Goal: Task Accomplishment & Management: Use online tool/utility

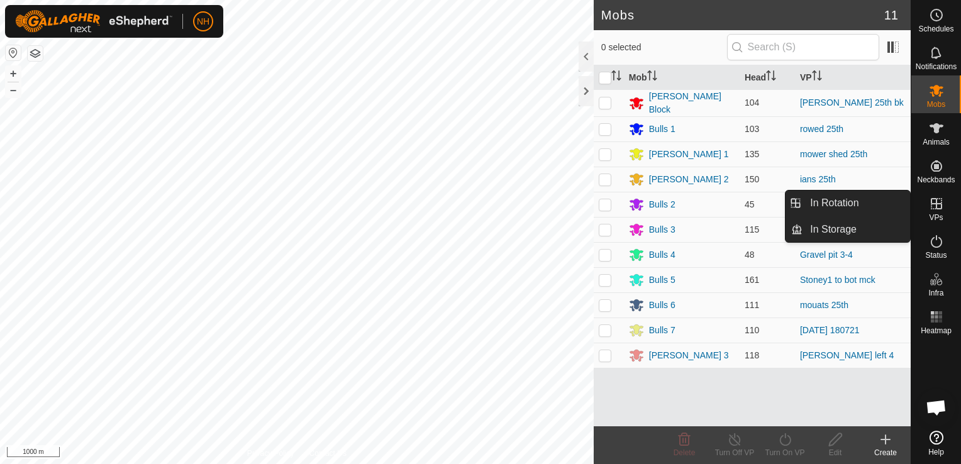
click at [938, 206] on icon at bounding box center [936, 203] width 15 height 15
click at [851, 203] on link "In Rotation" at bounding box center [857, 203] width 108 height 25
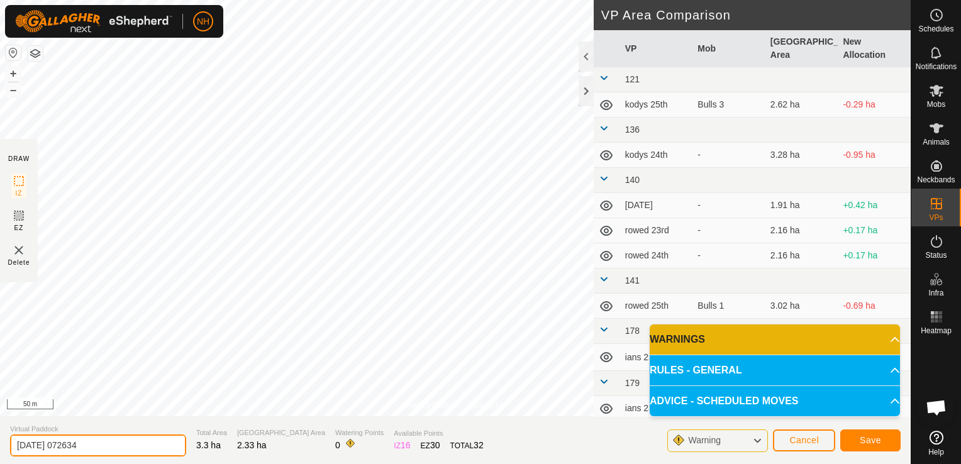
click at [129, 447] on input "2025-09-26 072634" at bounding box center [98, 446] width 176 height 22
type input "2"
type input "mower shed 26th"
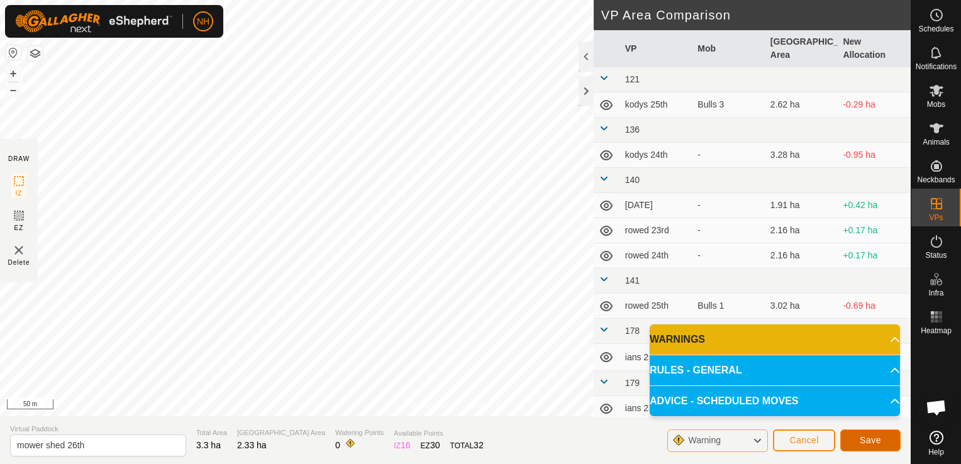
click at [858, 439] on button "Save" at bounding box center [871, 441] width 60 height 22
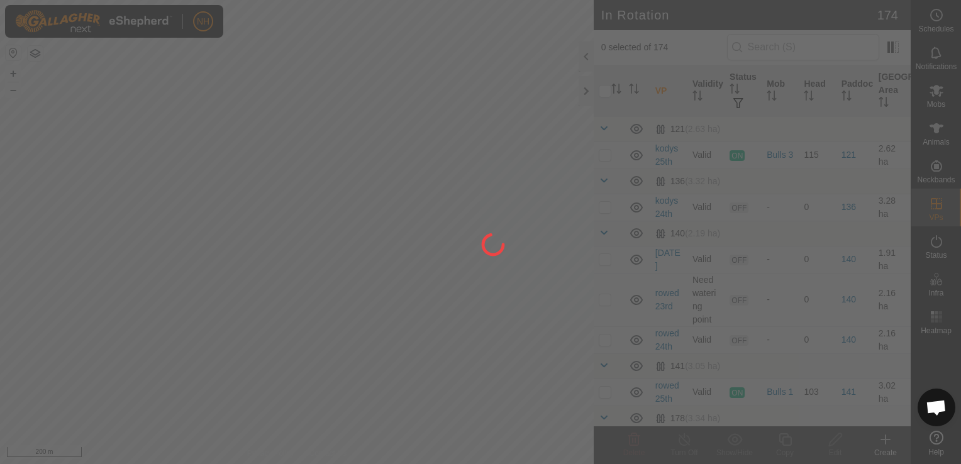
drag, startPoint x: 473, startPoint y: 198, endPoint x: 343, endPoint y: 204, distance: 130.4
click at [343, 204] on div at bounding box center [480, 232] width 961 height 464
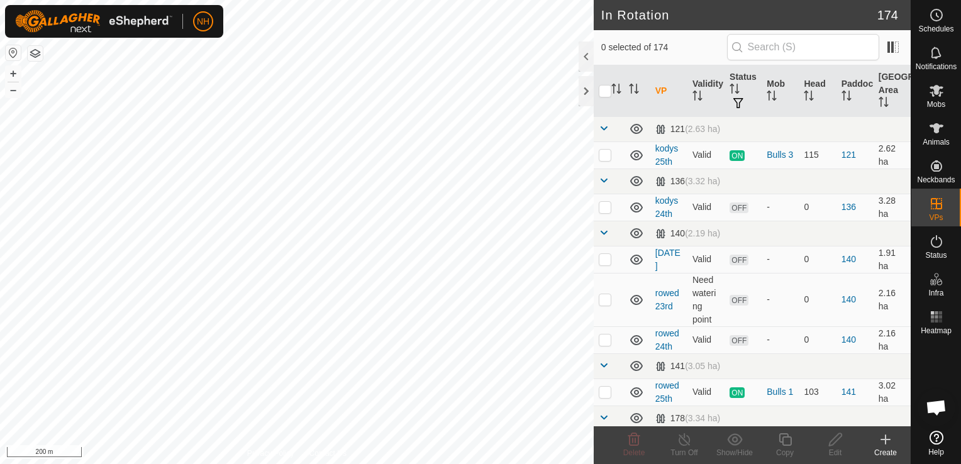
click at [883, 442] on icon at bounding box center [885, 439] width 15 height 15
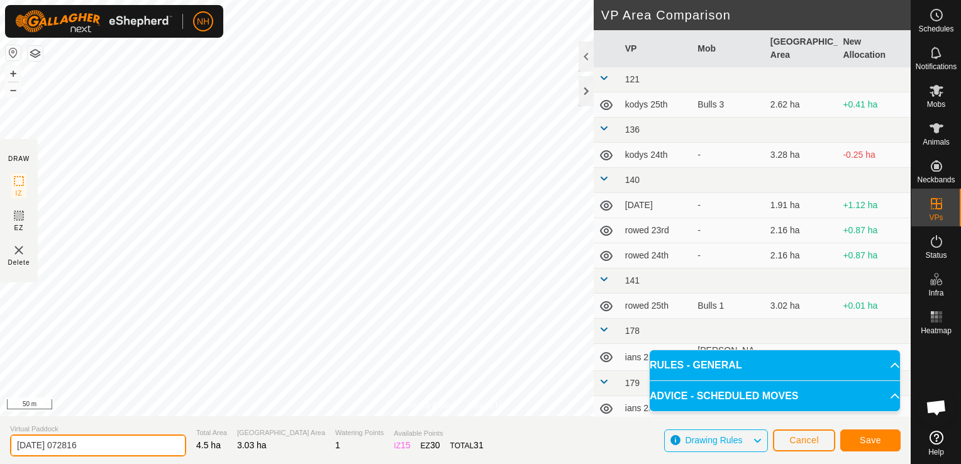
click at [121, 449] on input "2025-09-26 072816" at bounding box center [98, 446] width 176 height 22
type input "2"
type input "rowed 26th"
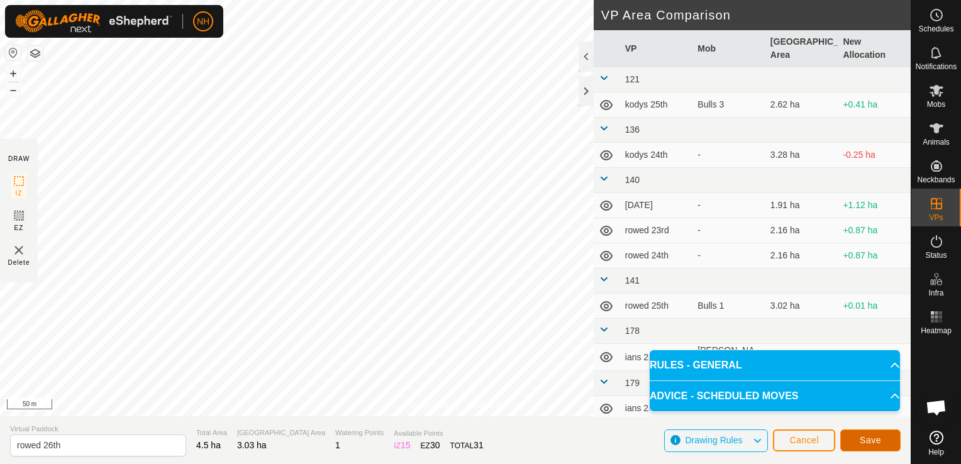
click at [888, 438] on button "Save" at bounding box center [871, 441] width 60 height 22
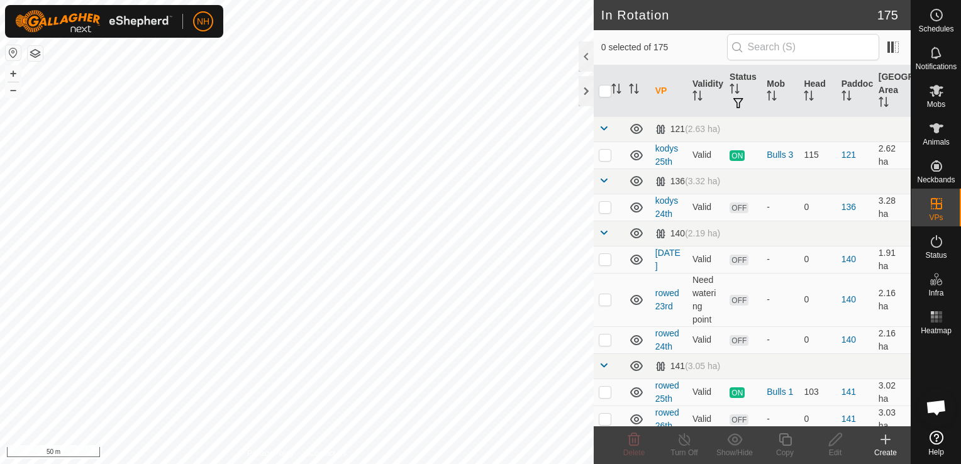
click at [888, 442] on icon at bounding box center [885, 439] width 15 height 15
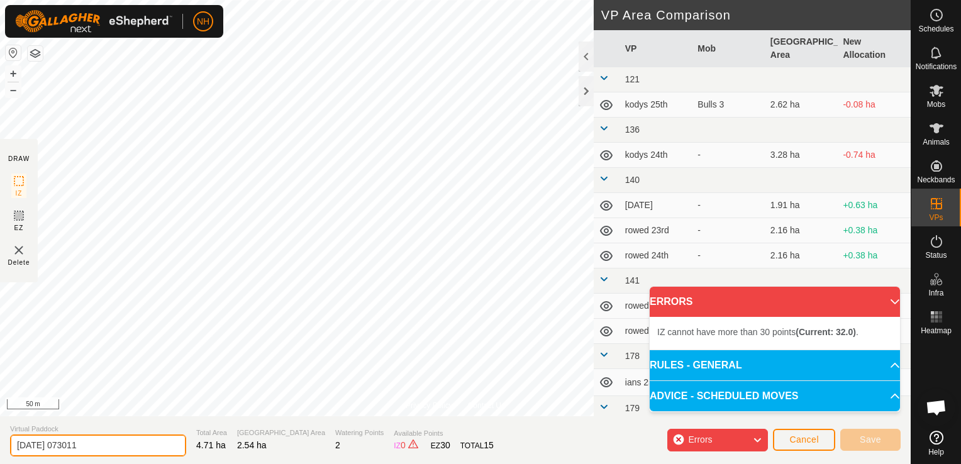
click at [115, 451] on input "2025-09-26 073011" at bounding box center [98, 446] width 176 height 22
type input "2"
type input "kodys 26th"
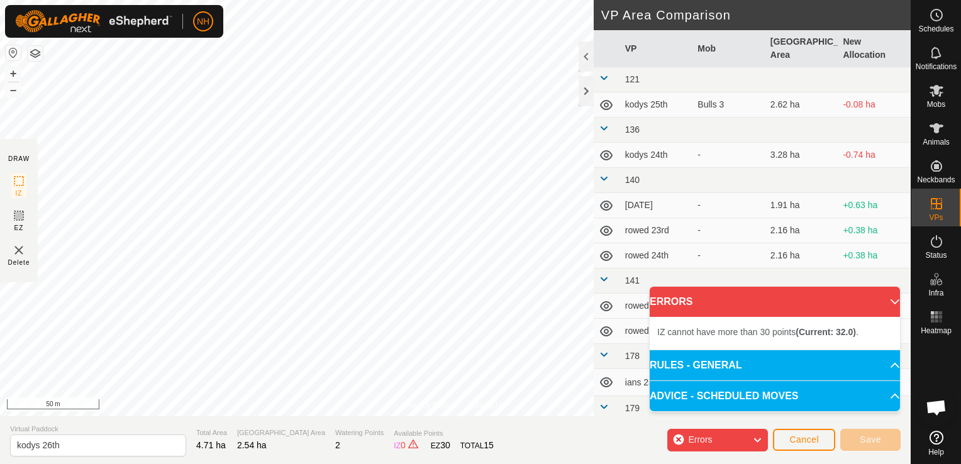
click at [679, 437] on div "Errors" at bounding box center [717, 440] width 101 height 23
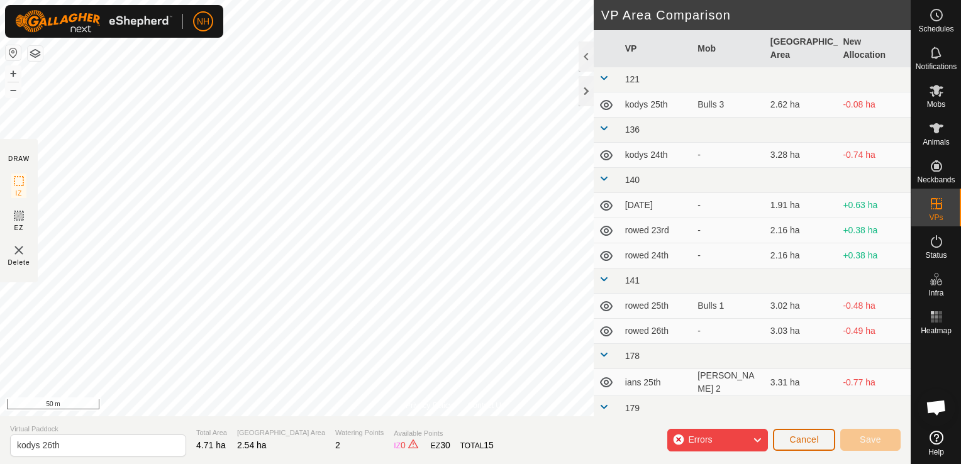
click at [807, 435] on span "Cancel" at bounding box center [805, 440] width 30 height 10
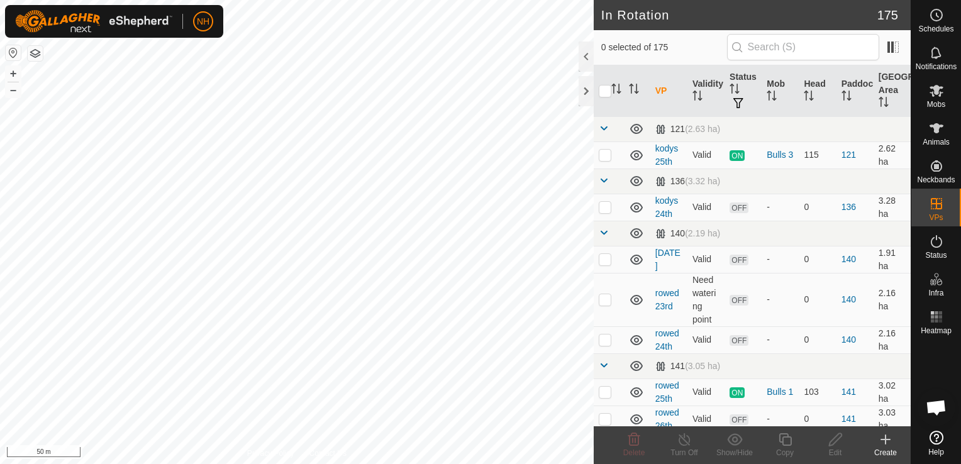
click at [882, 442] on icon at bounding box center [885, 439] width 15 height 15
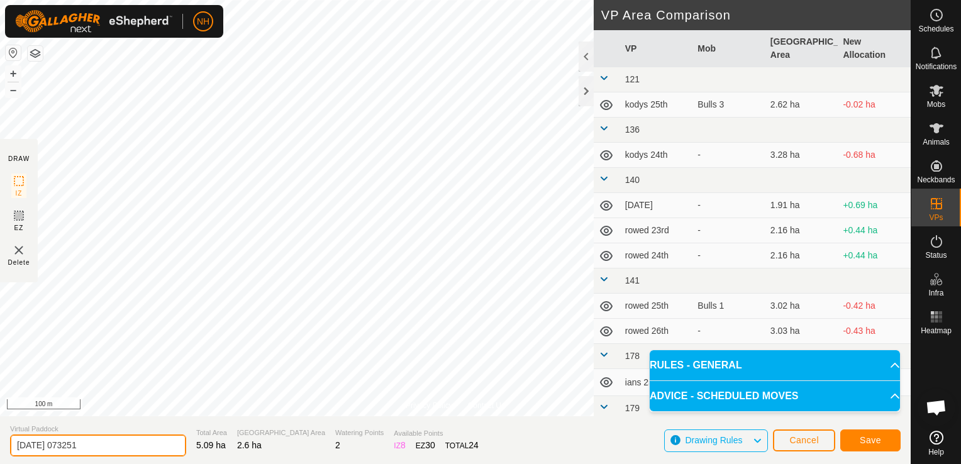
click at [139, 450] on input "2025-09-26 073251" at bounding box center [98, 446] width 176 height 22
type input "2"
type input "kodys 26th"
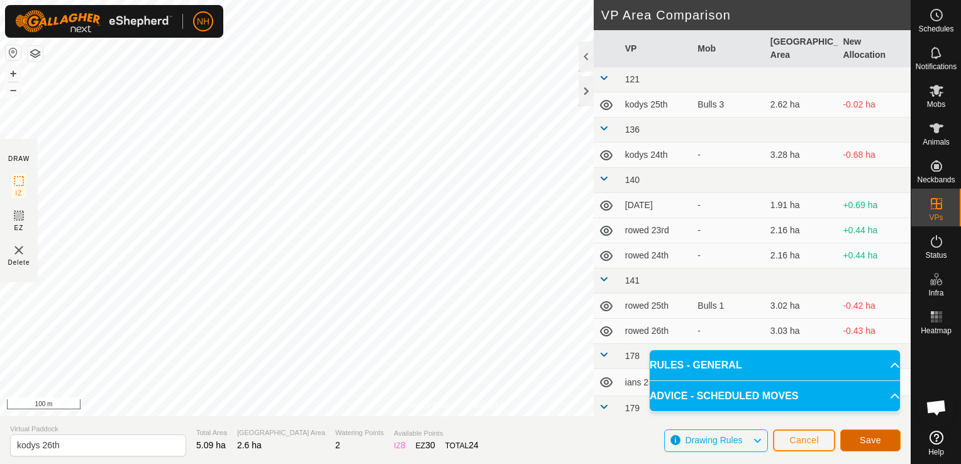
click at [854, 433] on button "Save" at bounding box center [871, 441] width 60 height 22
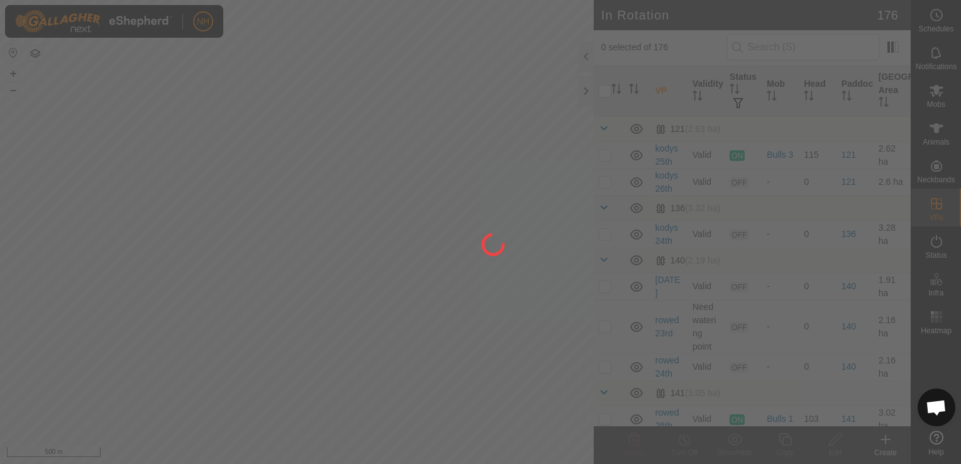
click at [314, 366] on div "NH Schedules Notifications Mobs Animals Neckbands VPs Status Infra Heatmap Help…" at bounding box center [480, 232] width 961 height 464
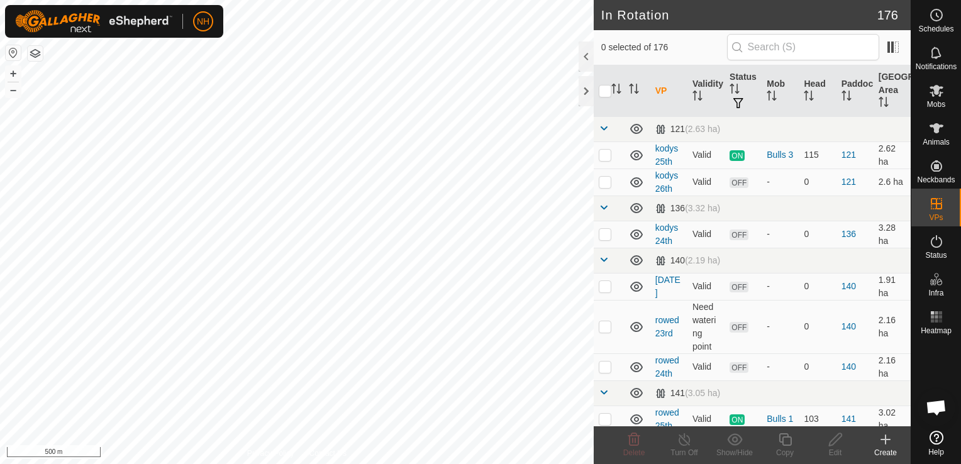
click at [884, 441] on icon at bounding box center [885, 439] width 15 height 15
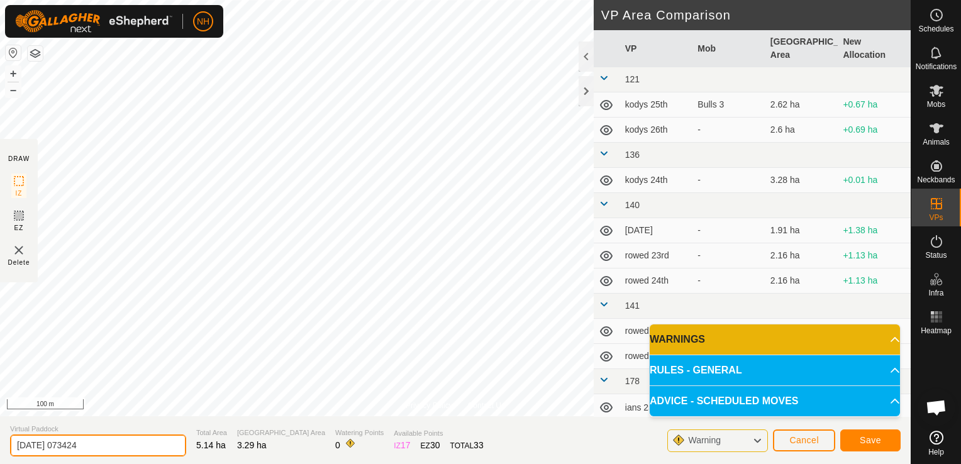
click at [122, 447] on input "2025-09-26 073424" at bounding box center [98, 446] width 176 height 22
type input "2"
type input "ians 26th"
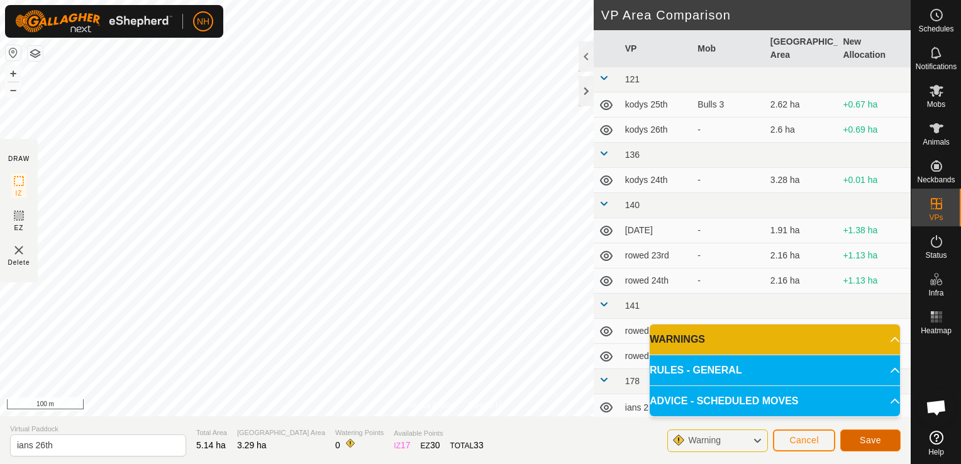
click at [873, 438] on span "Save" at bounding box center [870, 440] width 21 height 10
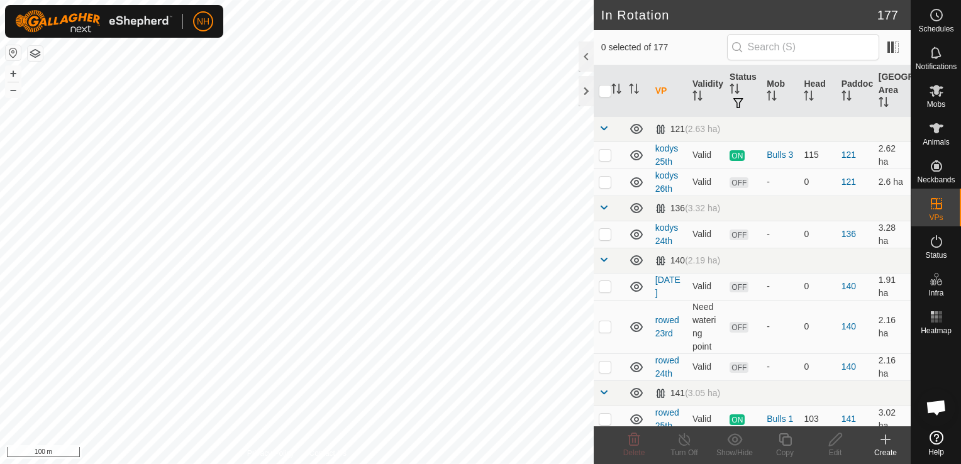
click at [884, 439] on icon at bounding box center [885, 439] width 15 height 15
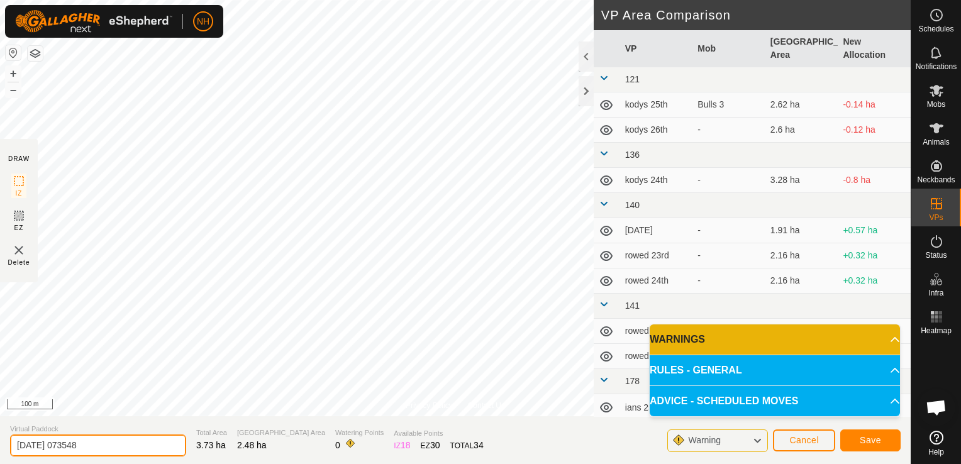
click at [146, 447] on input "2025-09-26 073548" at bounding box center [98, 446] width 176 height 22
type input "2"
type input "mouats 26th"
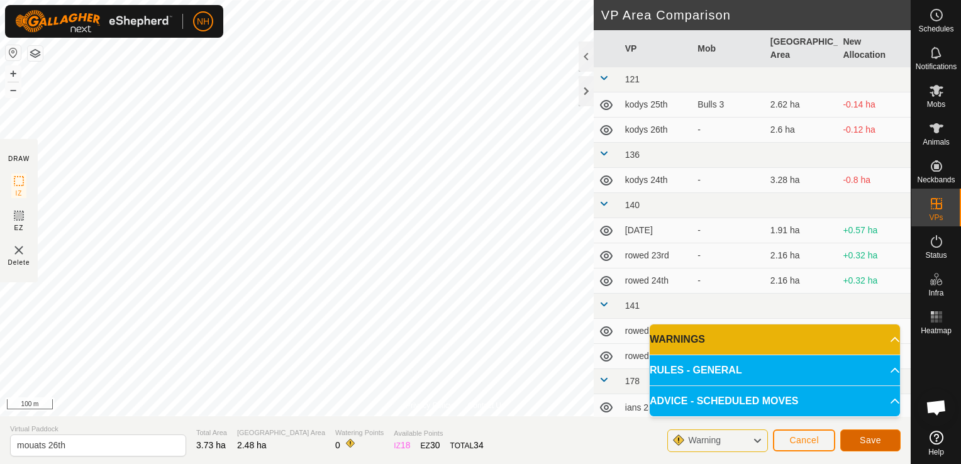
click at [885, 442] on button "Save" at bounding box center [871, 441] width 60 height 22
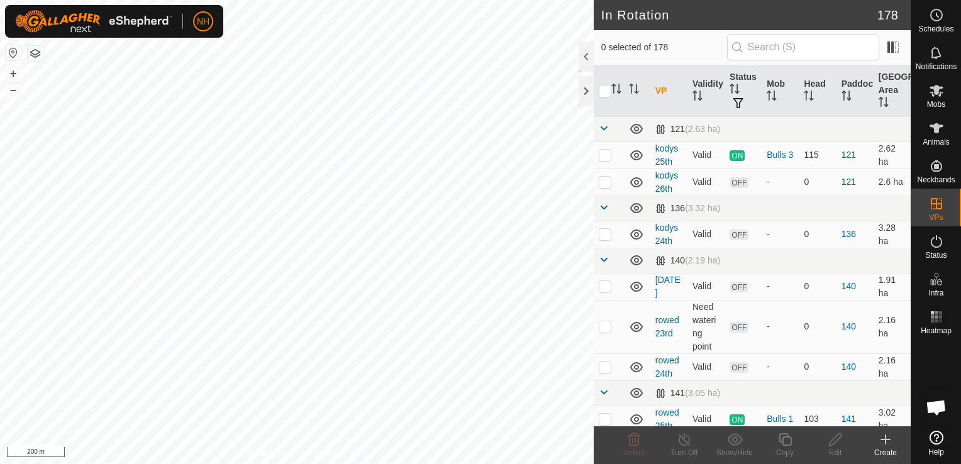
click at [888, 444] on icon at bounding box center [885, 439] width 15 height 15
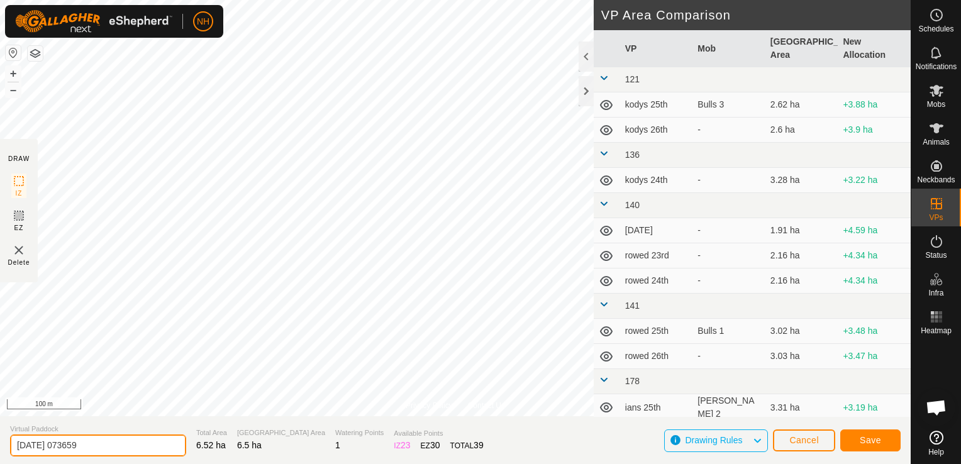
click at [159, 440] on input "2025-09-26 073659" at bounding box center [98, 446] width 176 height 22
type input "2"
type input "[PERSON_NAME] 26th"
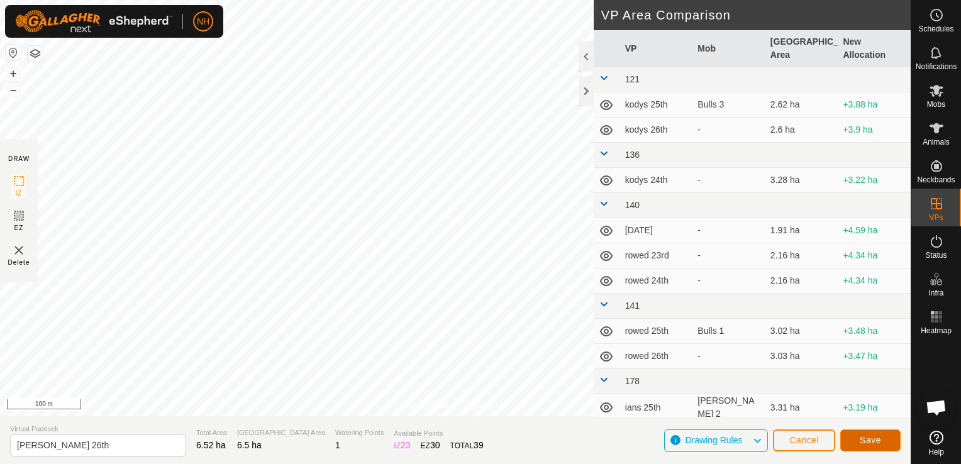
click at [886, 441] on button "Save" at bounding box center [871, 441] width 60 height 22
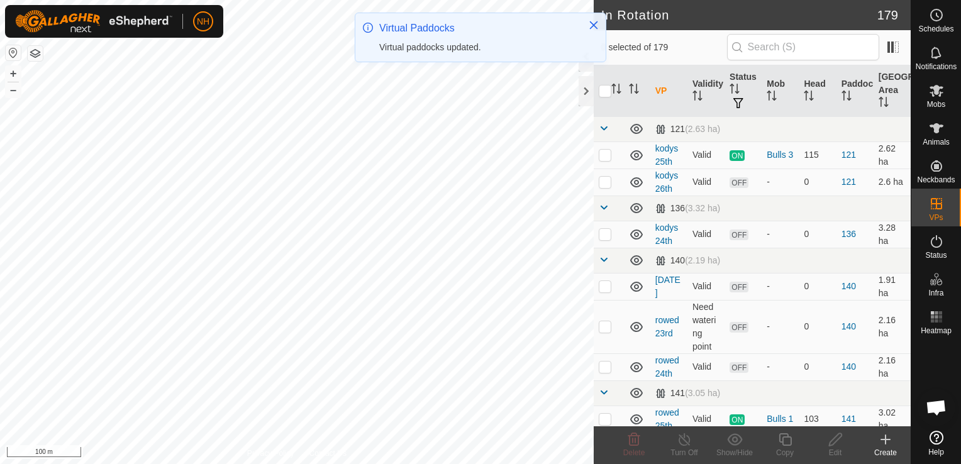
click at [885, 446] on icon at bounding box center [885, 439] width 15 height 15
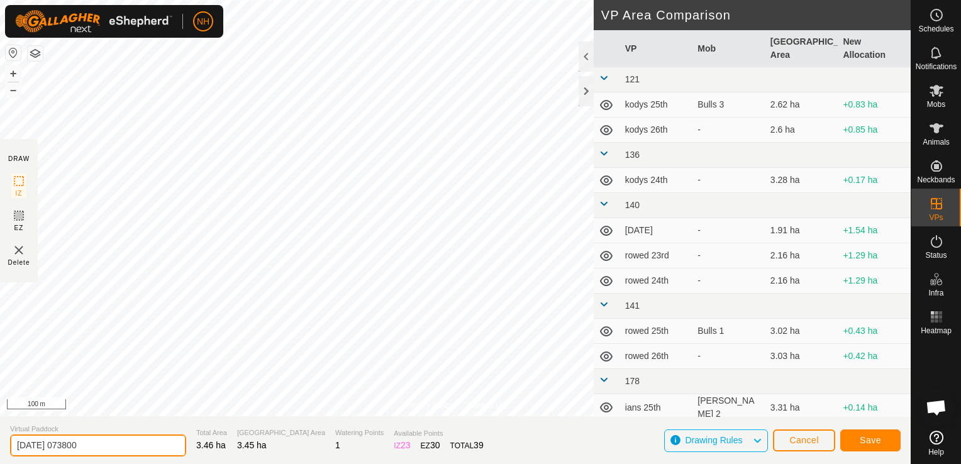
click at [137, 445] on input "2025-09-26 073800" at bounding box center [98, 446] width 176 height 22
type input "2"
type input "[PERSON_NAME] 26th bk"
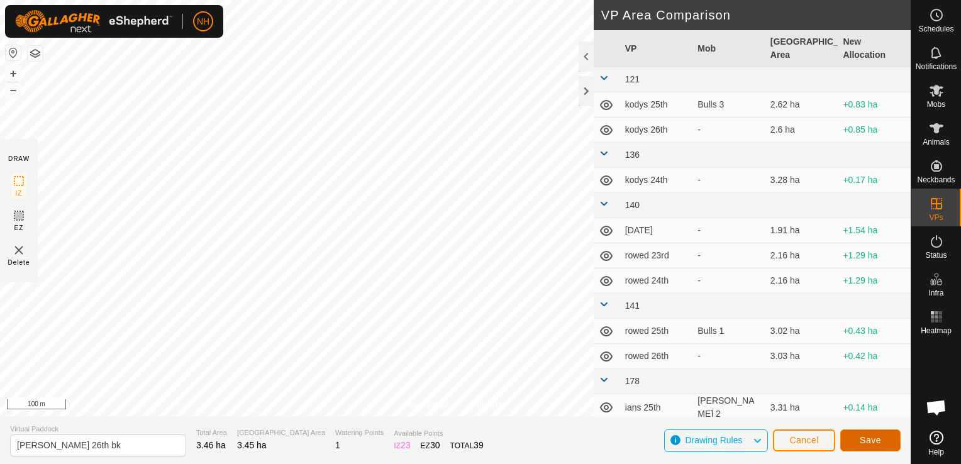
click at [859, 440] on button "Save" at bounding box center [871, 441] width 60 height 22
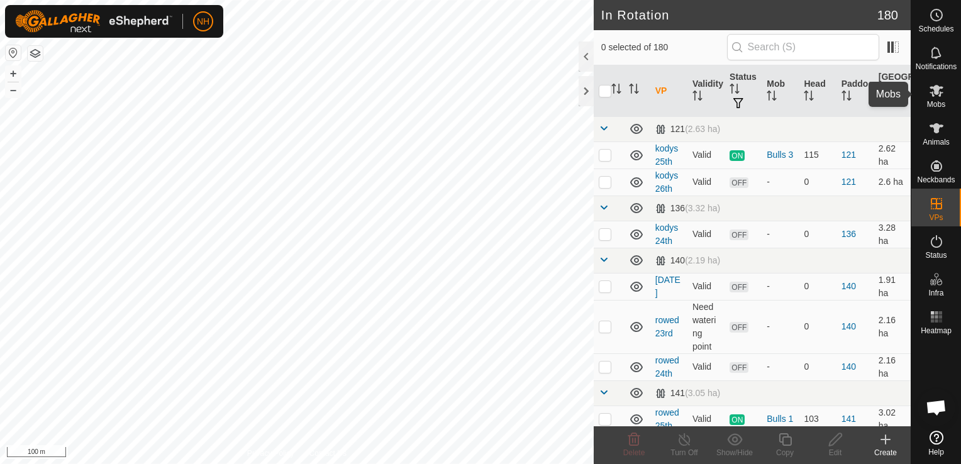
click at [941, 92] on icon at bounding box center [937, 91] width 14 height 12
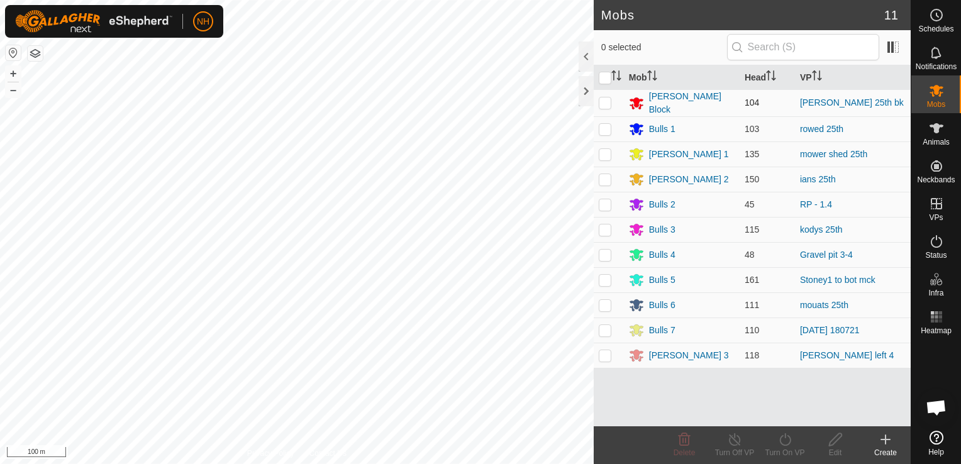
click at [610, 99] on p-checkbox at bounding box center [605, 103] width 13 height 10
checkbox input "true"
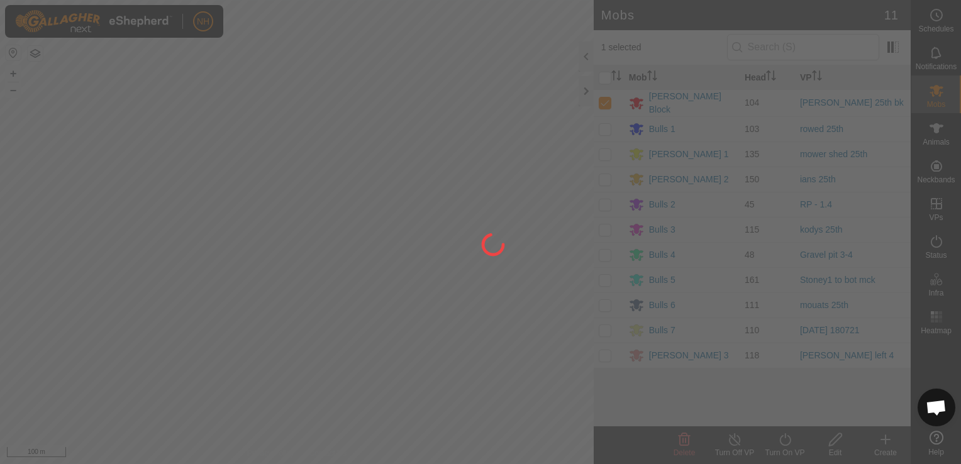
click at [789, 444] on div at bounding box center [480, 232] width 961 height 464
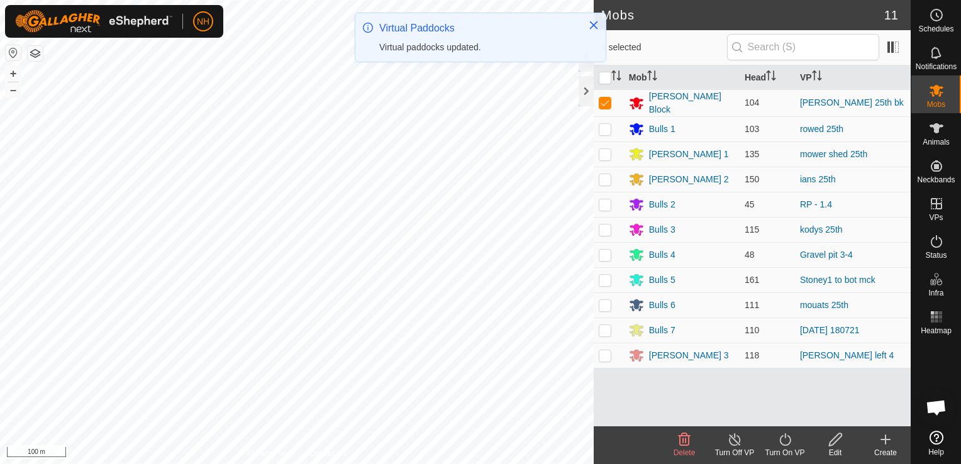
click at [789, 444] on icon at bounding box center [784, 439] width 11 height 13
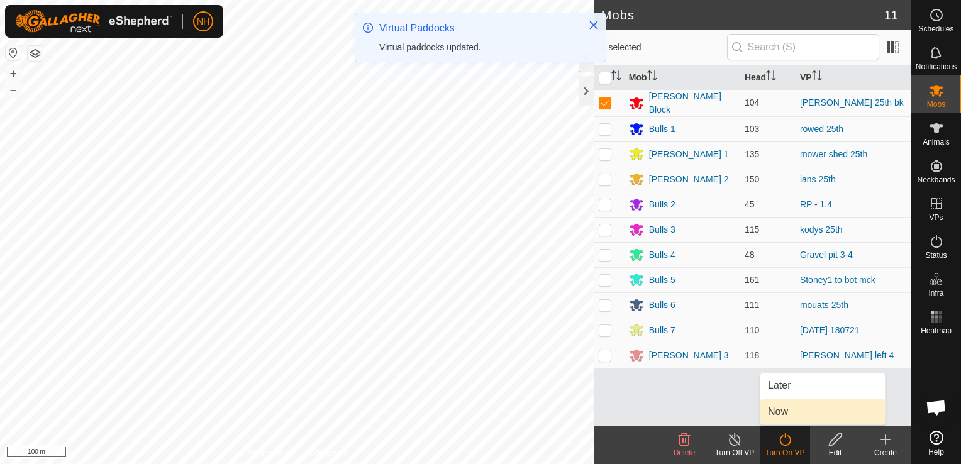
click at [781, 407] on link "Now" at bounding box center [823, 411] width 125 height 25
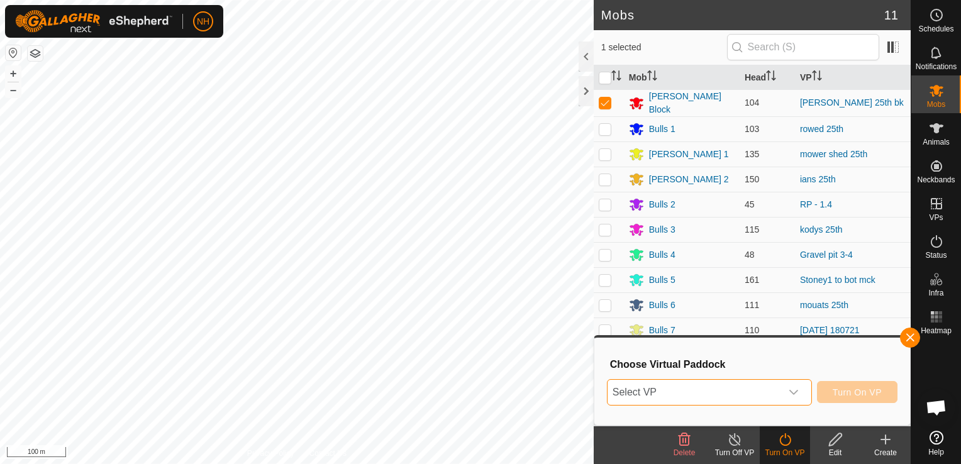
click at [701, 391] on span "Select VP" at bounding box center [695, 392] width 174 height 25
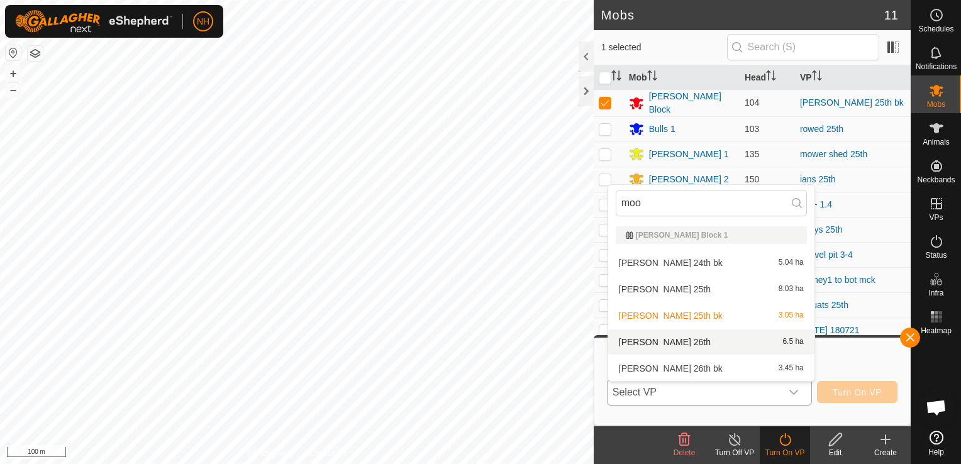
type input "moo"
click at [661, 344] on li "moores 26th 6.5 ha" at bounding box center [711, 342] width 206 height 25
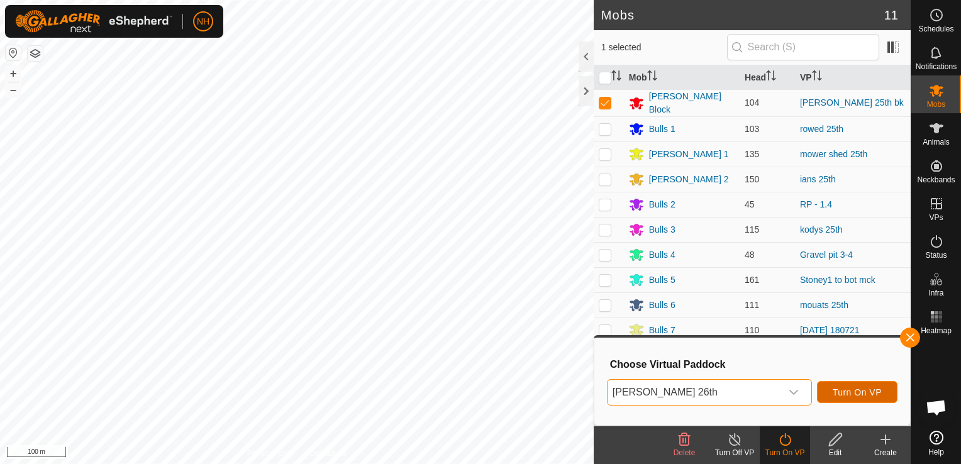
click at [837, 389] on span "Turn On VP" at bounding box center [857, 393] width 49 height 10
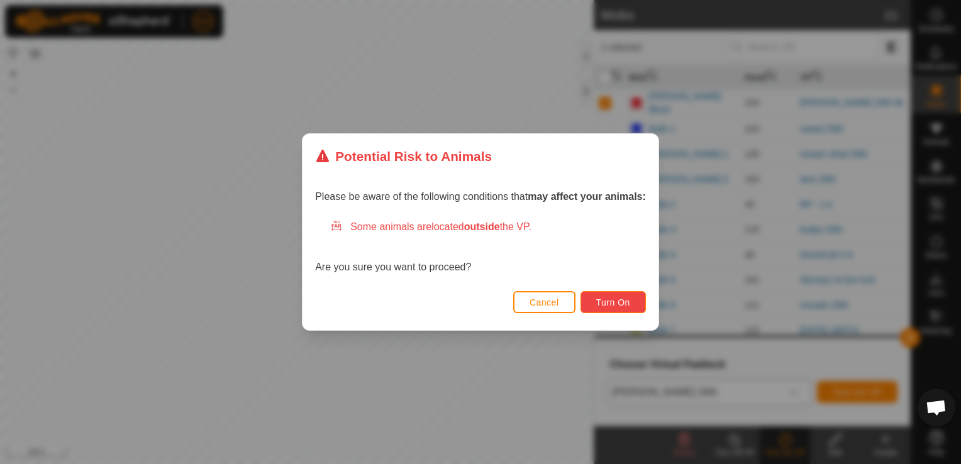
click at [612, 304] on span "Turn On" at bounding box center [613, 303] width 34 height 10
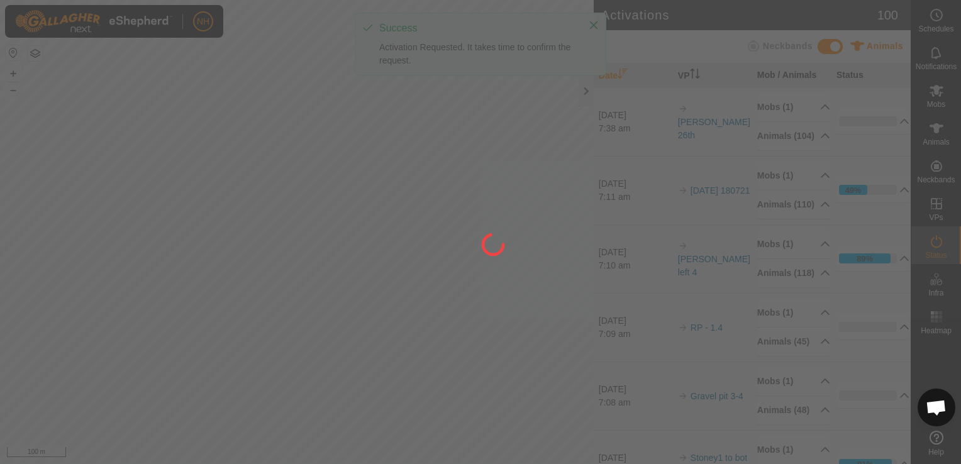
click at [940, 99] on es-mob-svg-icon at bounding box center [936, 91] width 23 height 20
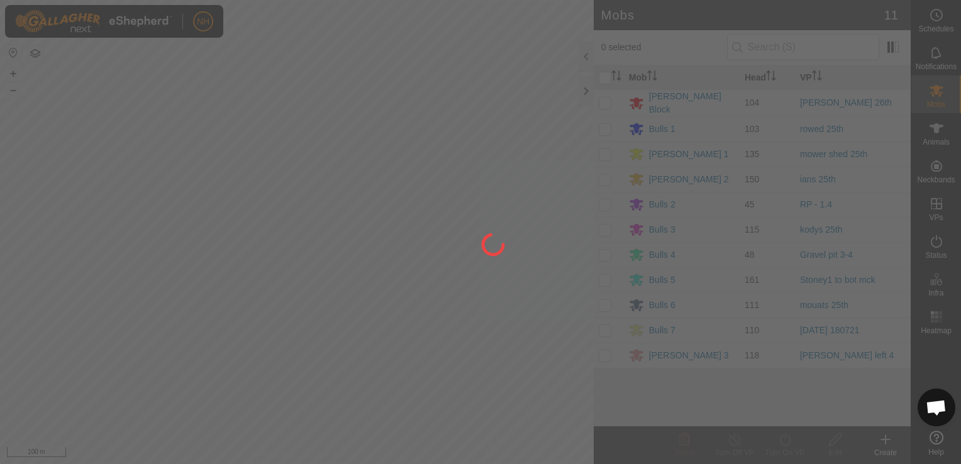
click at [940, 99] on div at bounding box center [480, 232] width 961 height 464
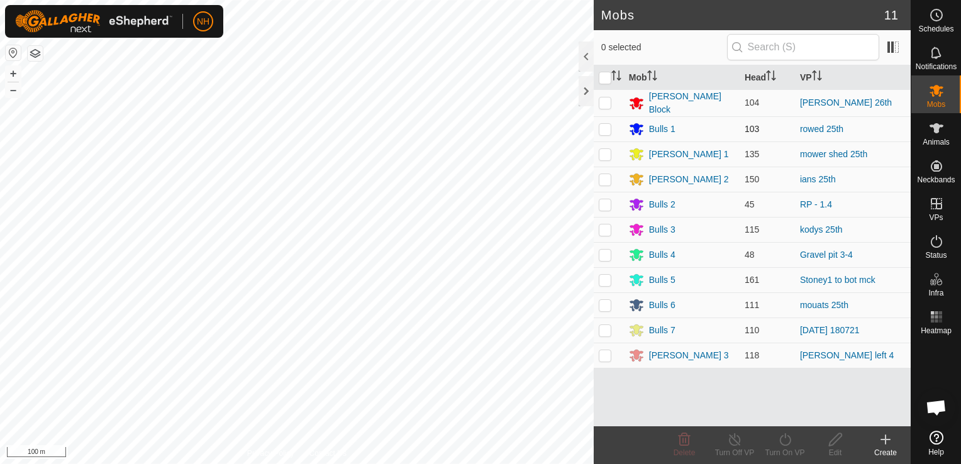
click at [605, 128] on p-checkbox at bounding box center [605, 129] width 13 height 10
checkbox input "true"
click at [788, 446] on icon at bounding box center [786, 439] width 16 height 15
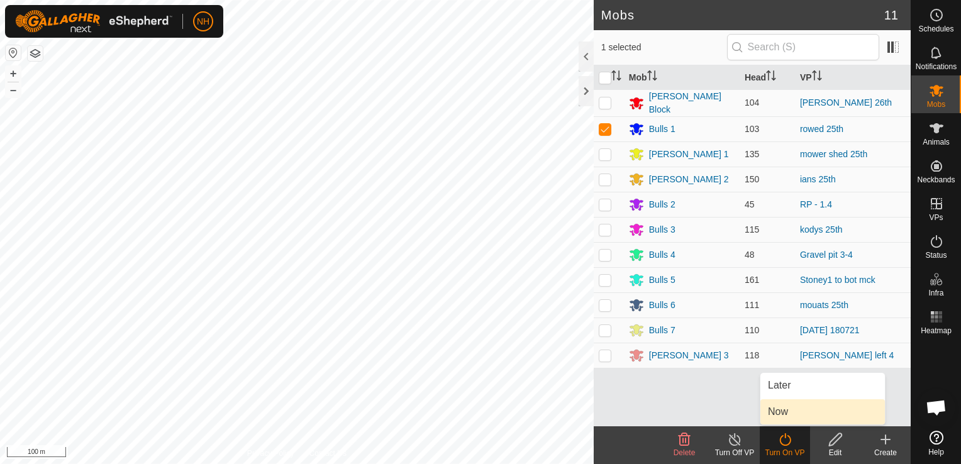
click at [785, 413] on link "Now" at bounding box center [823, 411] width 125 height 25
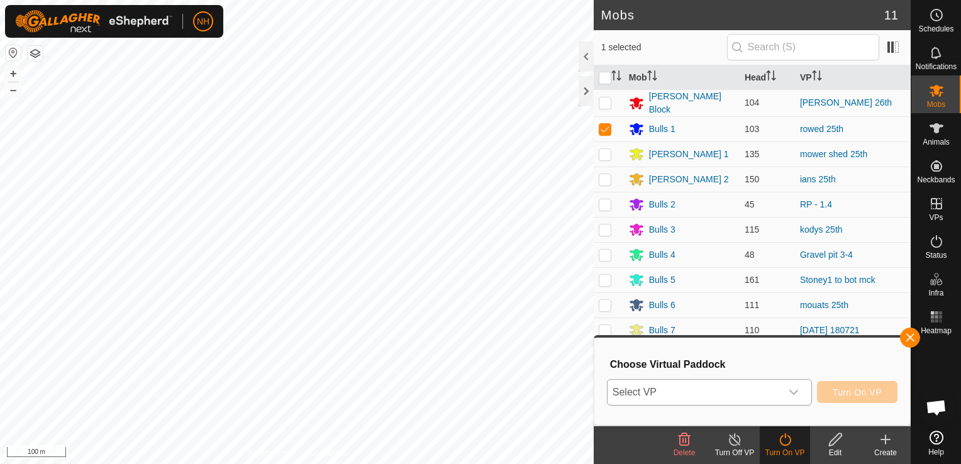
click at [738, 394] on span "Select VP" at bounding box center [695, 392] width 174 height 25
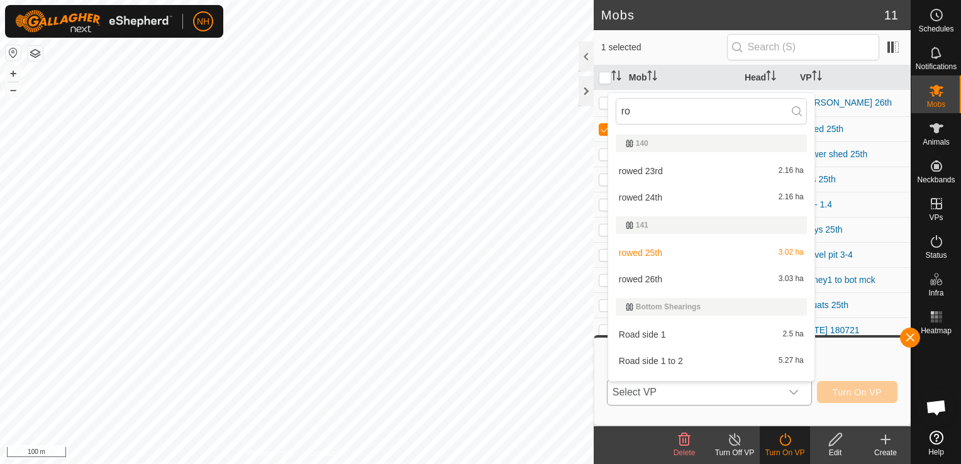
scroll to position [19, 0]
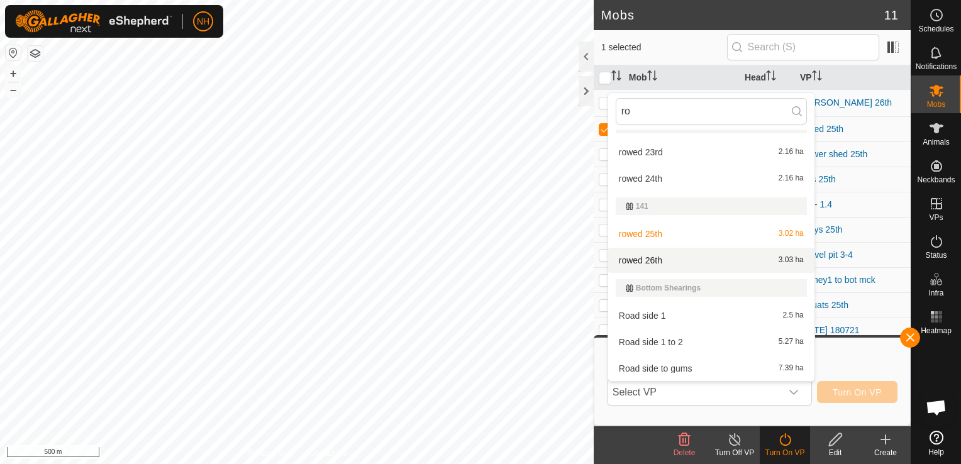
type input "ro"
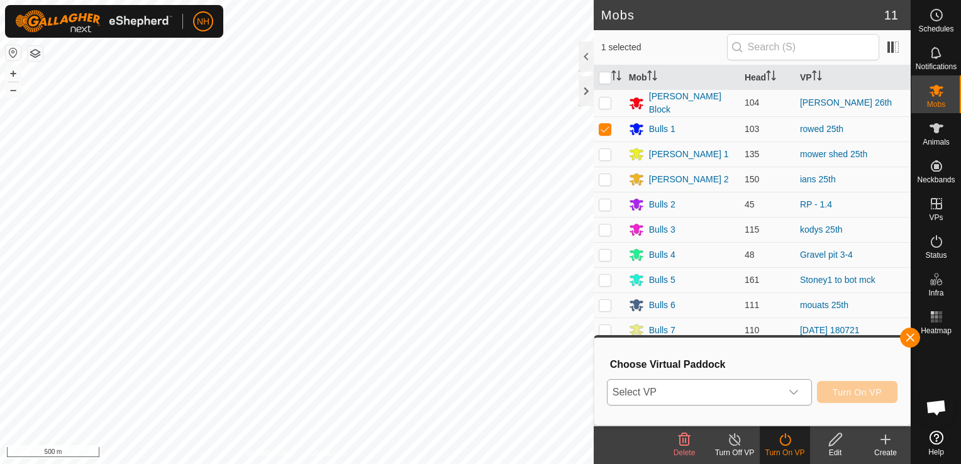
click at [677, 385] on span "Select VP" at bounding box center [695, 392] width 174 height 25
type input "ro"
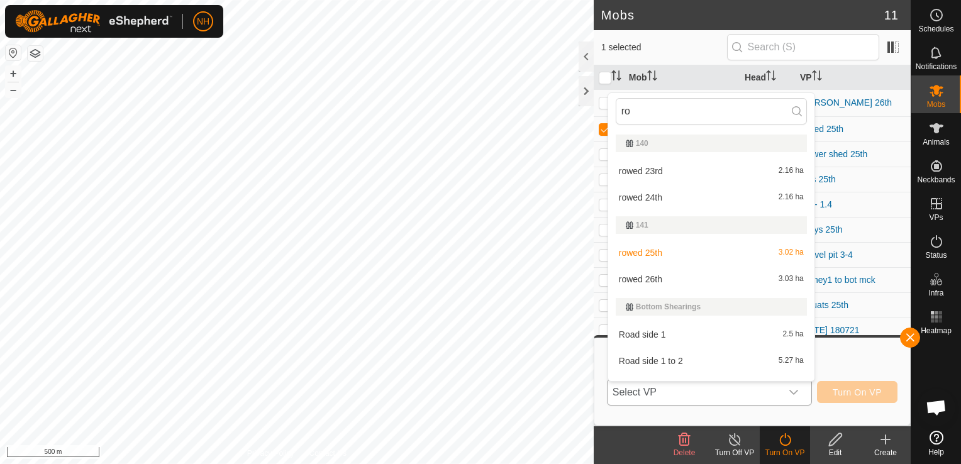
click at [637, 274] on li "rowed 26th 3.03 ha" at bounding box center [711, 279] width 206 height 25
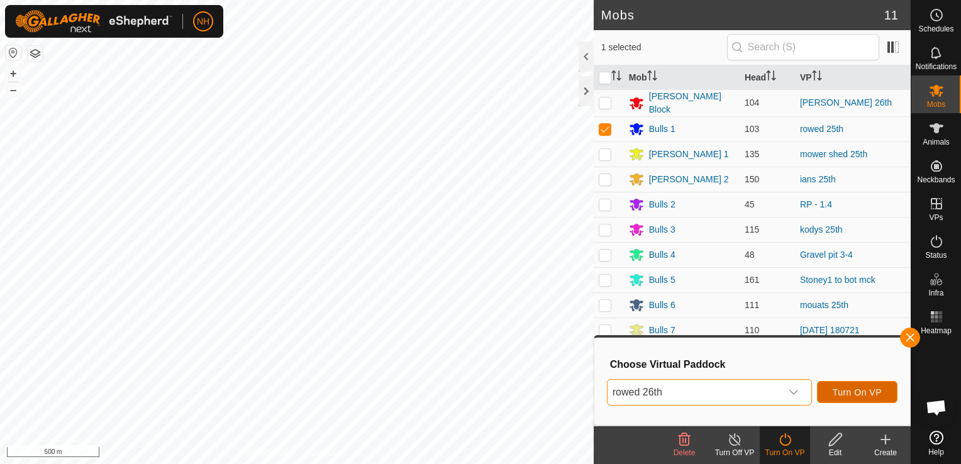
click at [849, 393] on span "Turn On VP" at bounding box center [857, 393] width 49 height 10
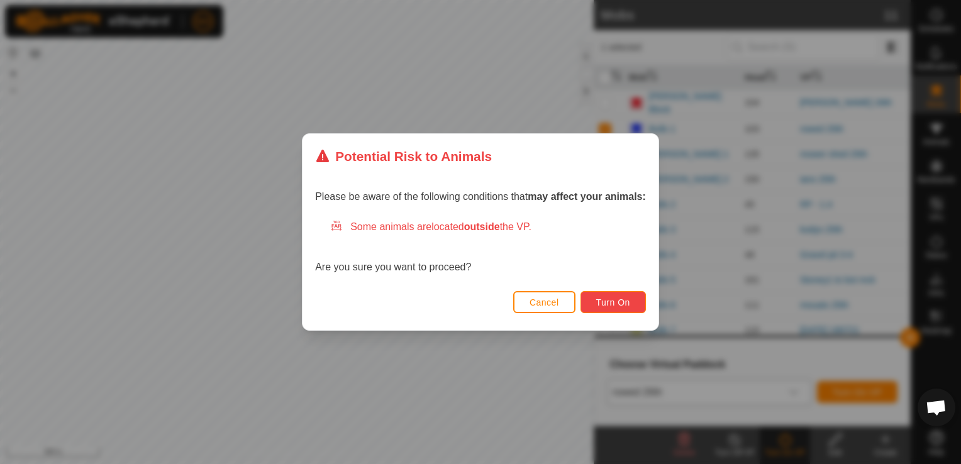
click at [615, 298] on span "Turn On" at bounding box center [613, 303] width 34 height 10
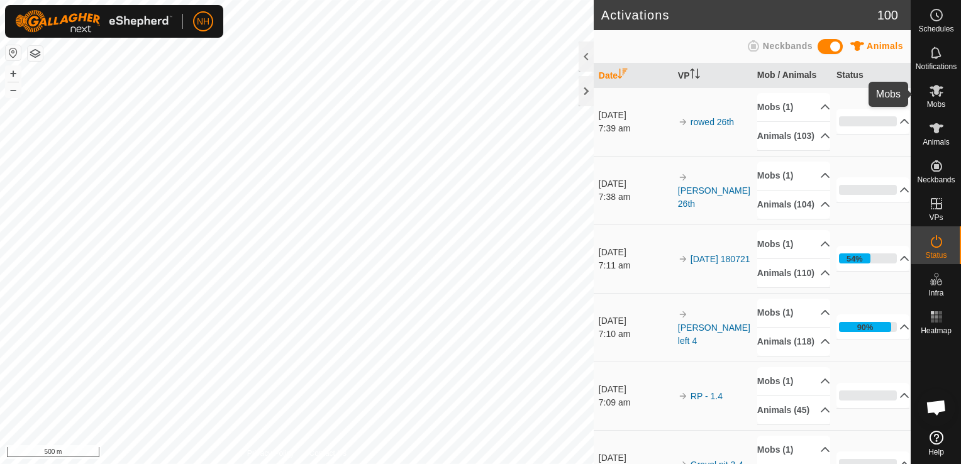
click at [939, 96] on icon at bounding box center [937, 91] width 14 height 12
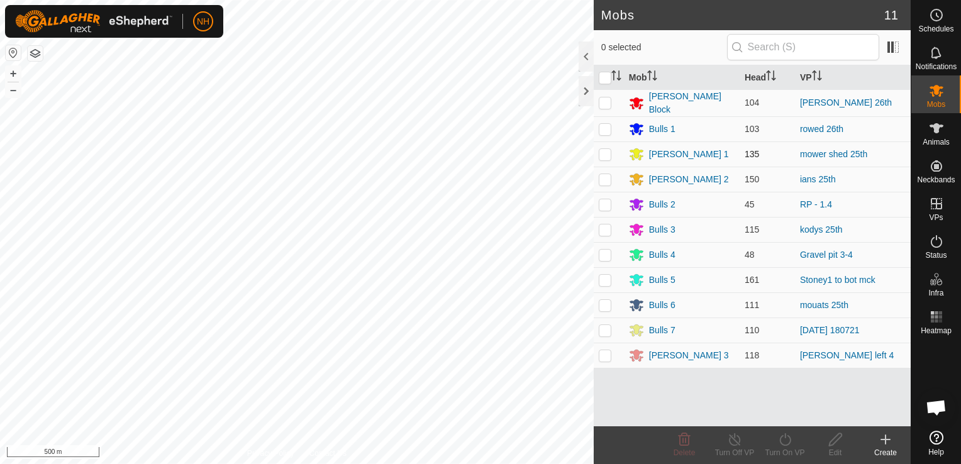
click at [600, 149] on p-checkbox at bounding box center [605, 154] width 13 height 10
checkbox input "true"
click at [788, 444] on icon at bounding box center [786, 439] width 16 height 15
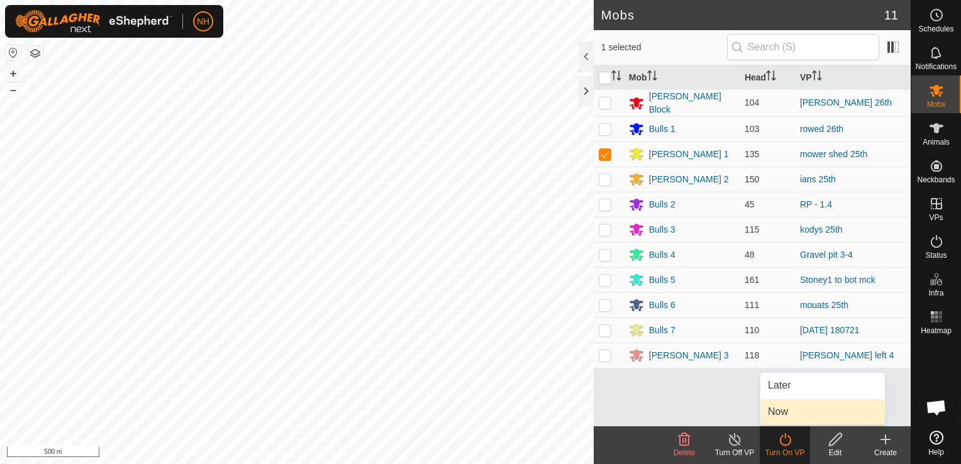
click at [781, 406] on link "Now" at bounding box center [823, 411] width 125 height 25
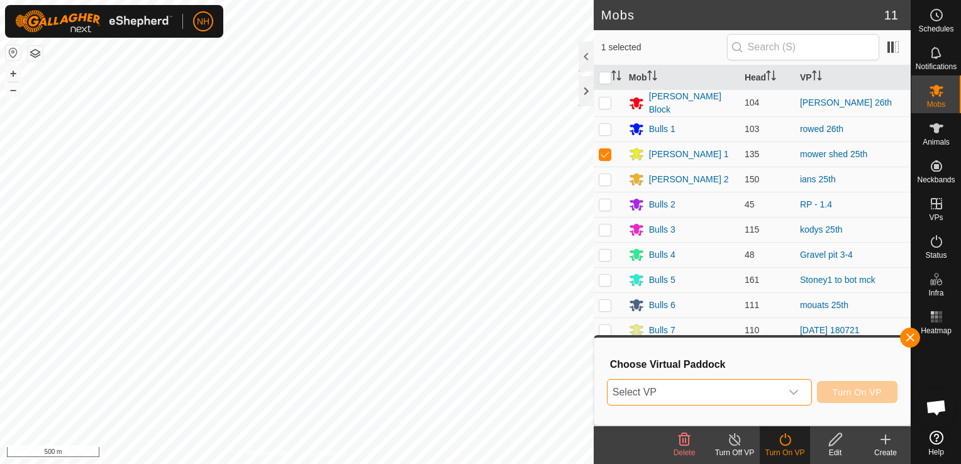
click at [732, 384] on span "Select VP" at bounding box center [695, 392] width 174 height 25
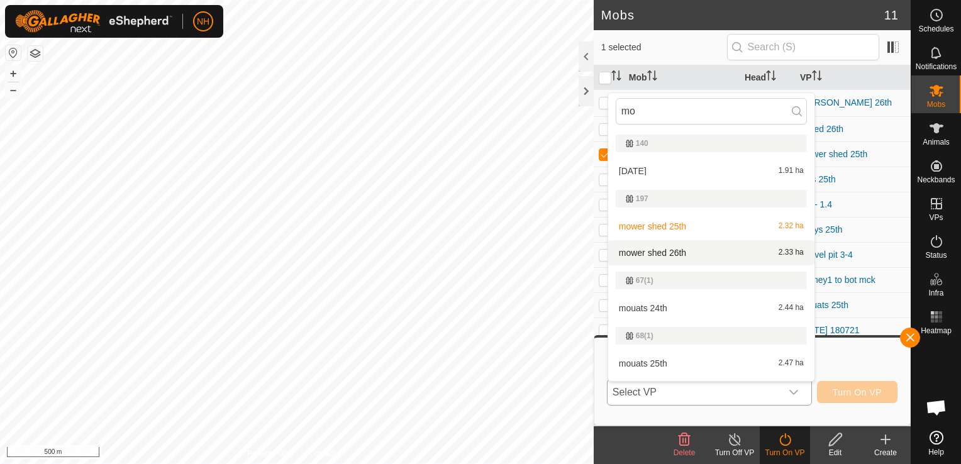
type input "mo"
click at [663, 253] on li "mower shed 26th 2.33 ha" at bounding box center [711, 252] width 206 height 25
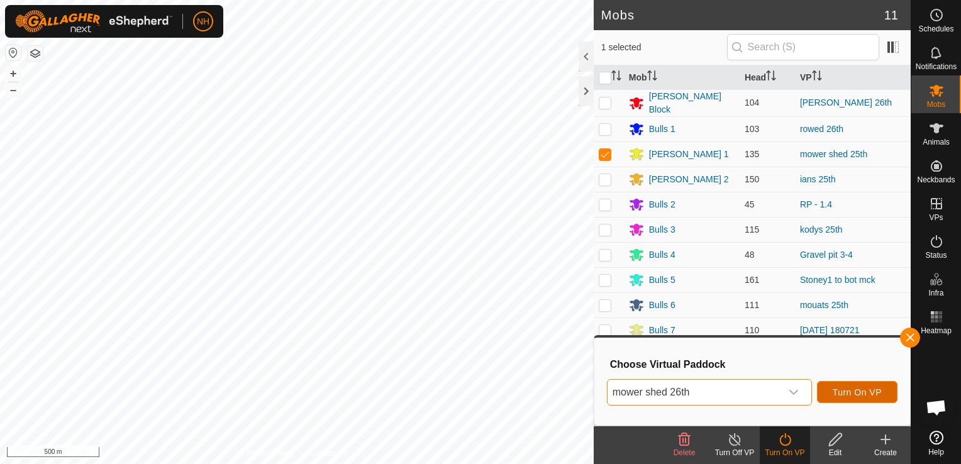
click at [856, 388] on span "Turn On VP" at bounding box center [857, 393] width 49 height 10
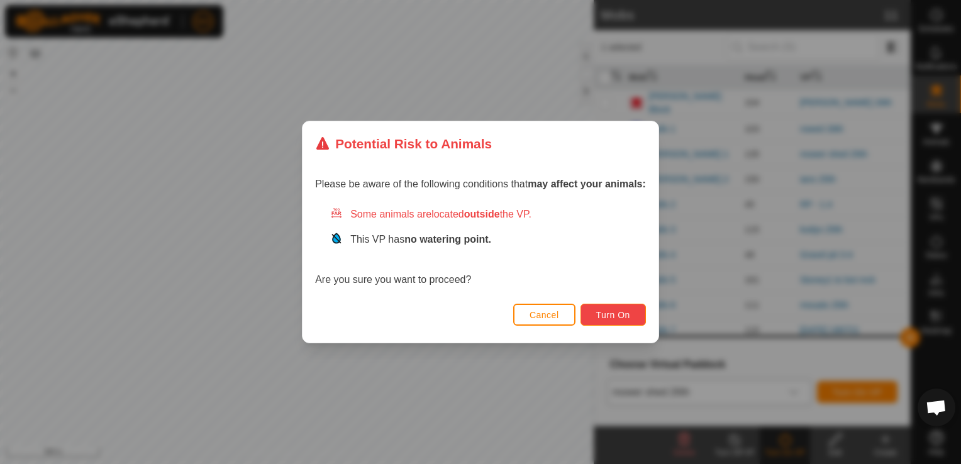
click at [595, 313] on button "Turn On" at bounding box center [613, 315] width 65 height 22
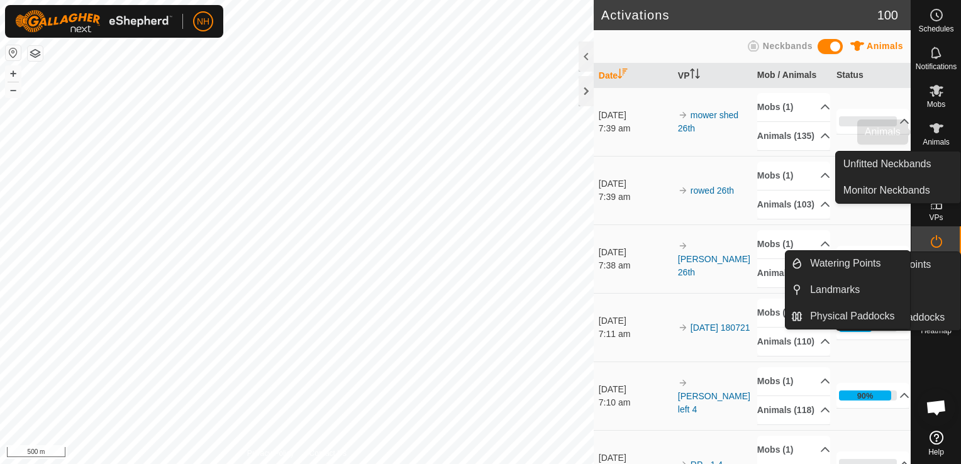
click at [939, 101] on span "Mobs" at bounding box center [936, 105] width 18 height 8
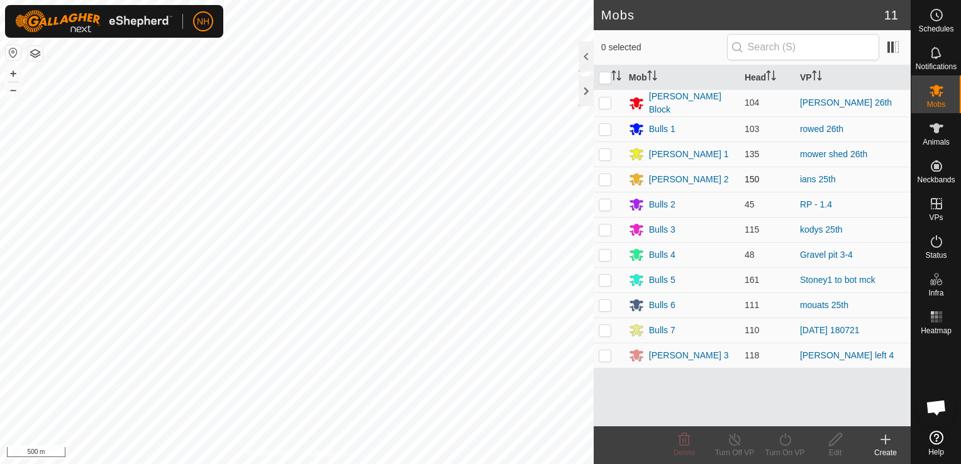
click at [606, 176] on p-checkbox at bounding box center [605, 179] width 13 height 10
checkbox input "true"
click at [786, 443] on icon at bounding box center [786, 439] width 16 height 15
click at [783, 442] on icon at bounding box center [786, 439] width 16 height 15
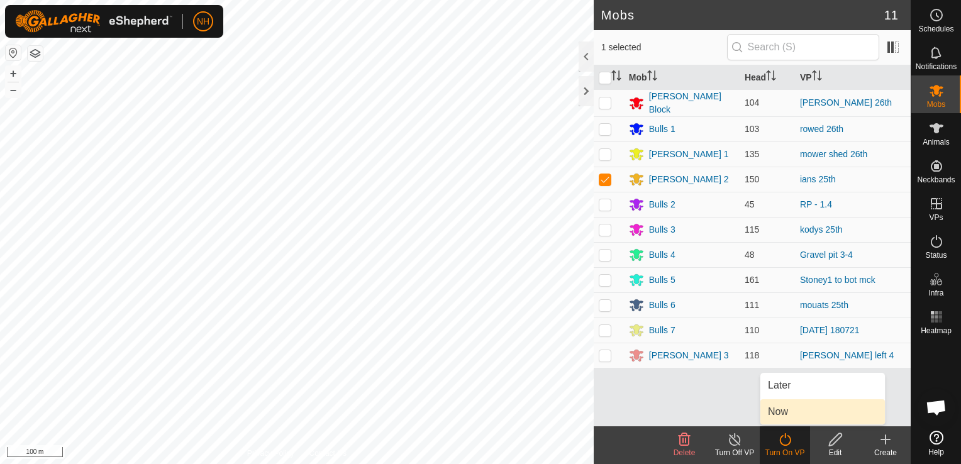
click at [784, 411] on link "Now" at bounding box center [823, 411] width 125 height 25
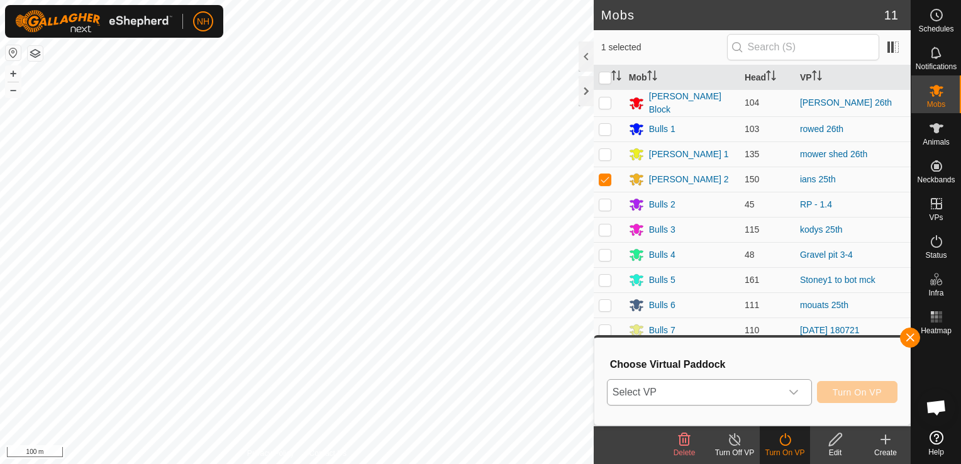
click at [718, 394] on span "Select VP" at bounding box center [695, 392] width 174 height 25
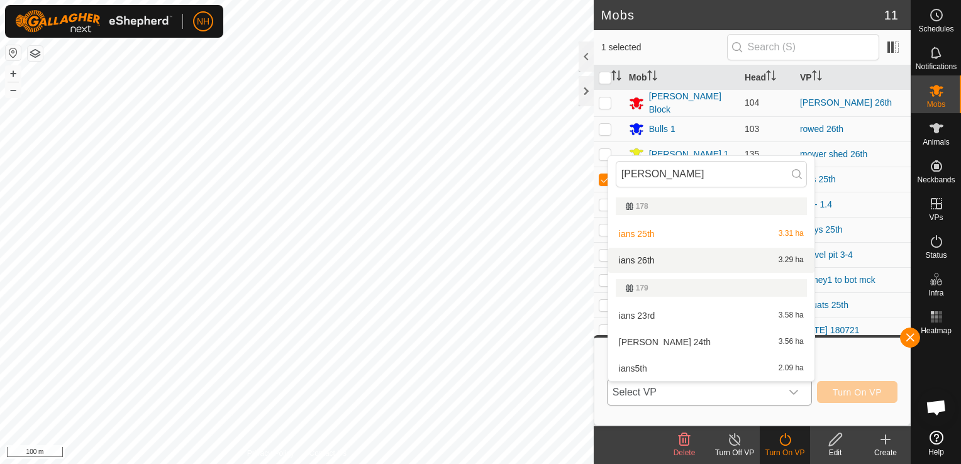
type input "ian"
click at [681, 263] on li "ians 26th 3.29 ha" at bounding box center [711, 260] width 206 height 25
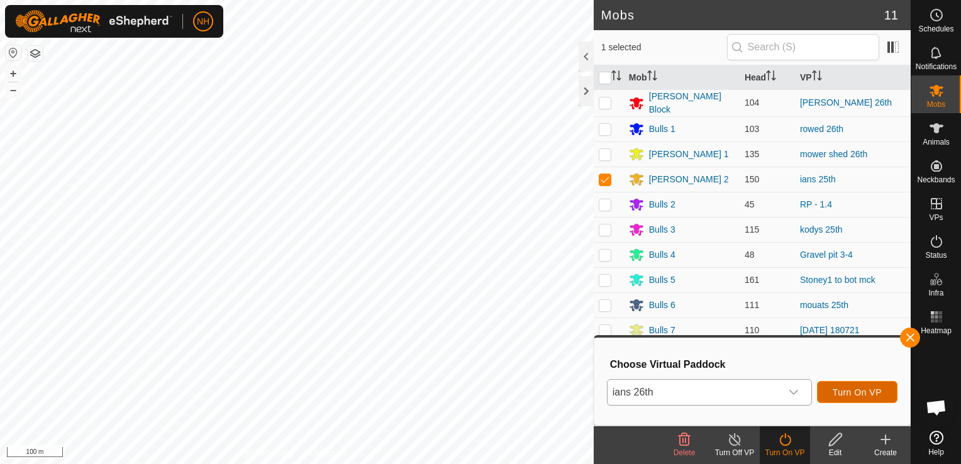
click at [877, 395] on span "Turn On VP" at bounding box center [857, 393] width 49 height 10
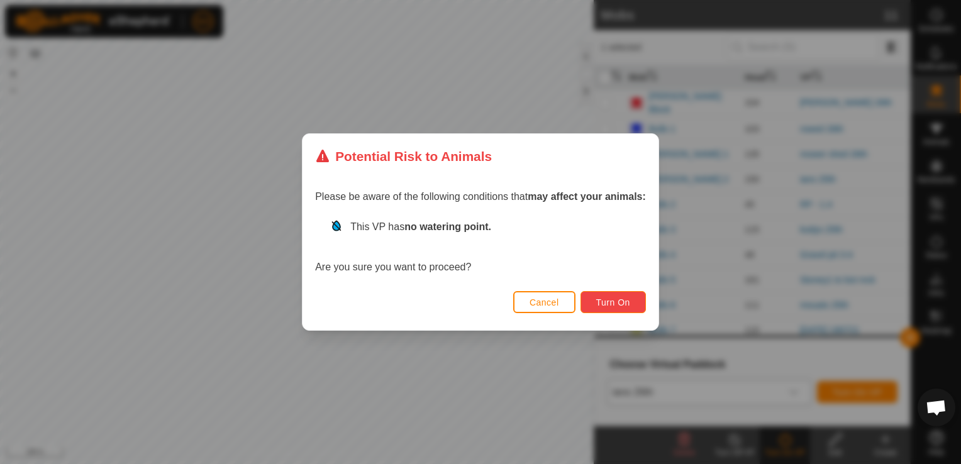
click at [606, 298] on span "Turn On" at bounding box center [613, 303] width 34 height 10
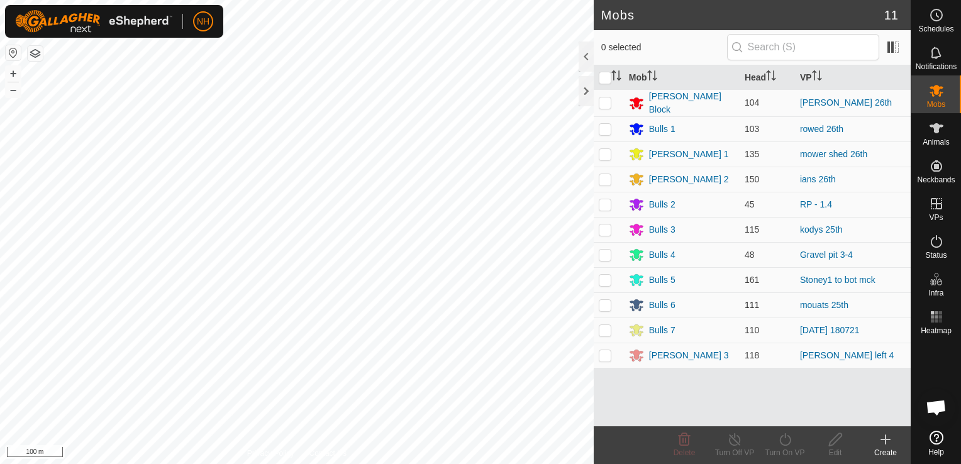
click at [603, 300] on p-checkbox at bounding box center [605, 305] width 13 height 10
checkbox input "true"
click at [788, 446] on icon at bounding box center [786, 439] width 16 height 15
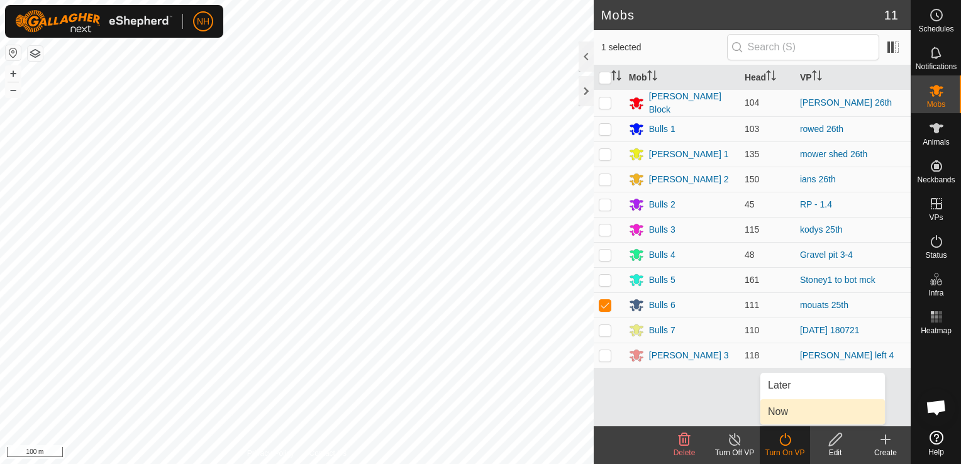
click at [788, 411] on link "Now" at bounding box center [823, 411] width 125 height 25
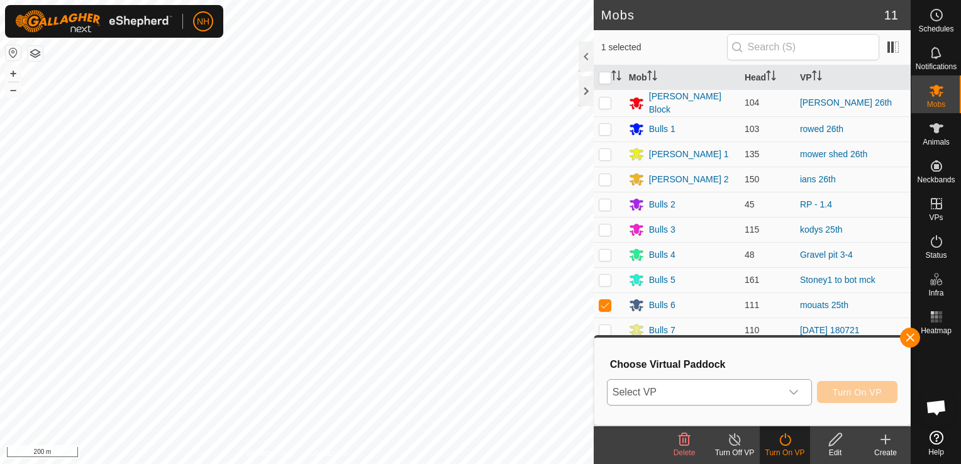
click at [666, 392] on span "Select VP" at bounding box center [695, 392] width 174 height 25
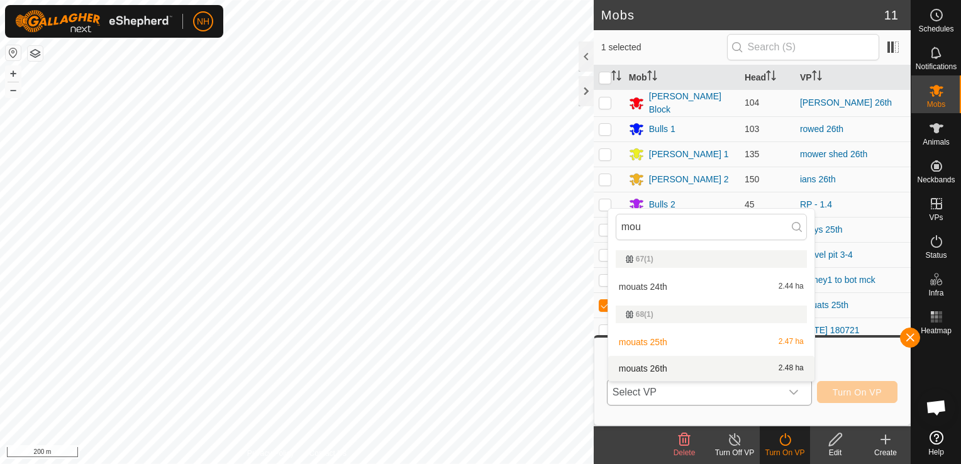
type input "mou"
click at [666, 366] on li "mouats 26th 2.48 ha" at bounding box center [711, 368] width 206 height 25
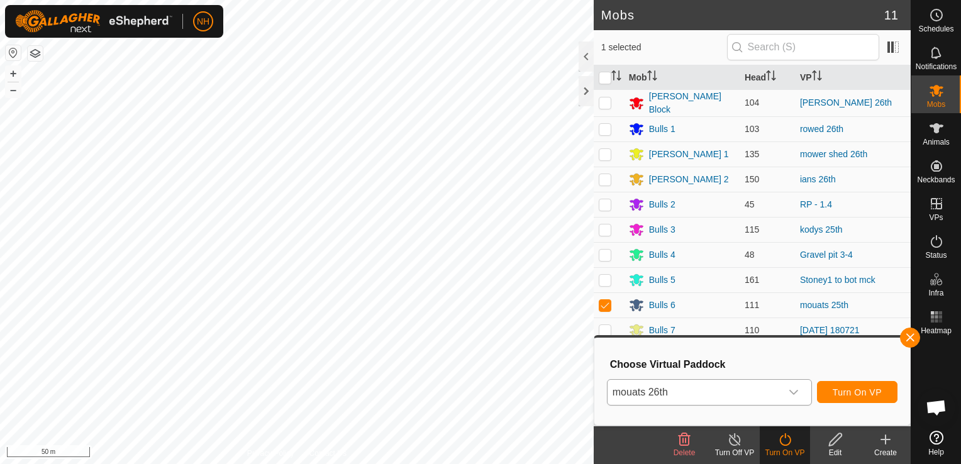
click at [832, 441] on icon at bounding box center [835, 439] width 13 height 13
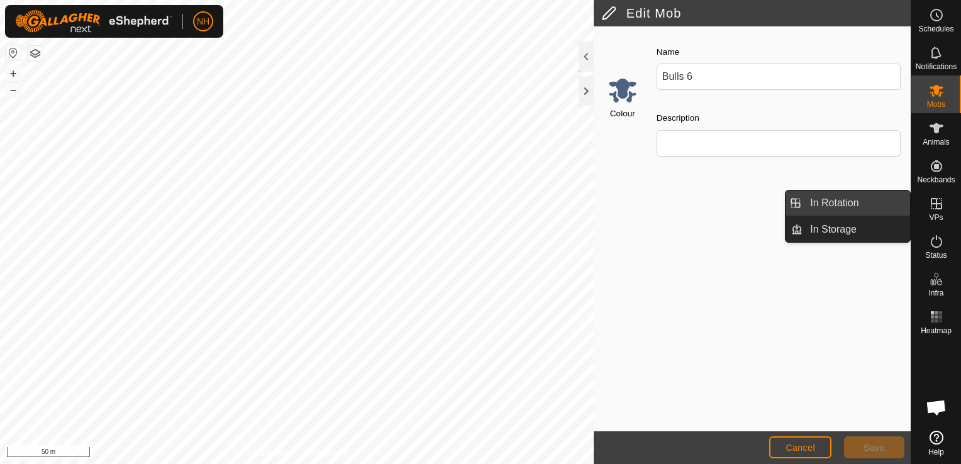
click at [853, 203] on link "In Rotation" at bounding box center [857, 203] width 108 height 25
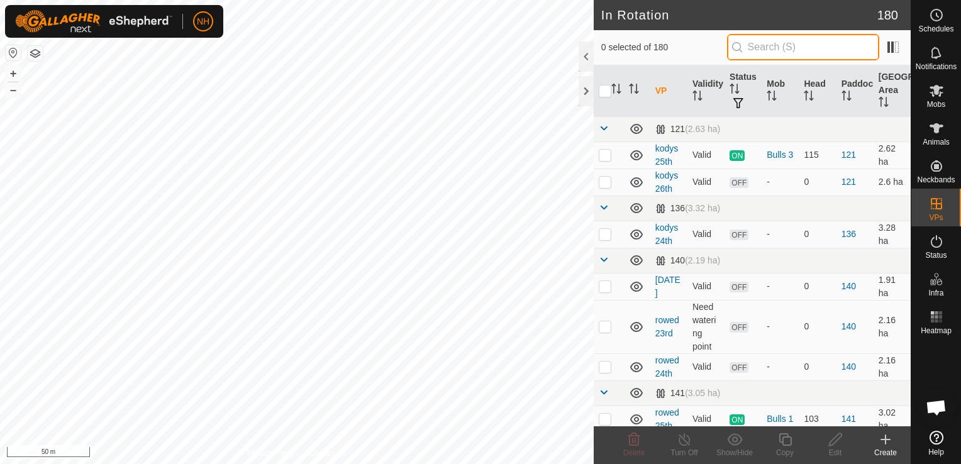
click at [780, 47] on input "text" at bounding box center [803, 47] width 152 height 26
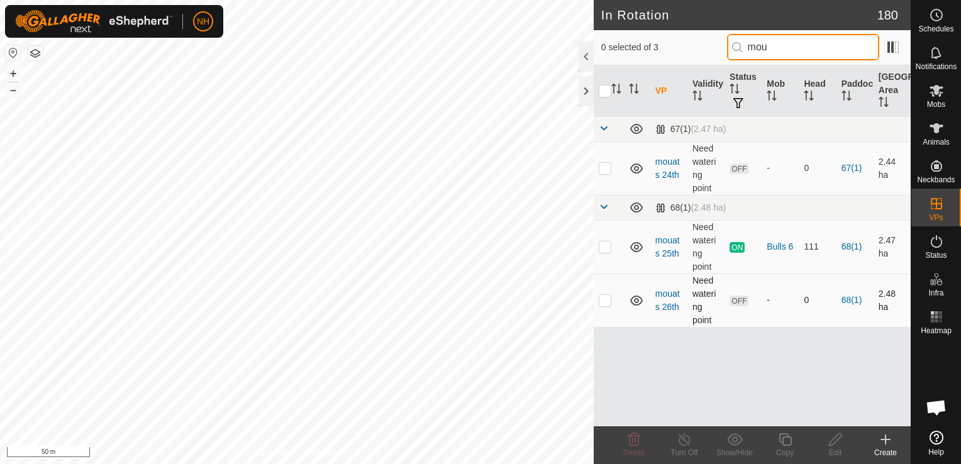
type input "mou"
click at [606, 304] on p-checkbox at bounding box center [605, 300] width 13 height 10
checkbox input "true"
click at [837, 442] on icon at bounding box center [836, 439] width 16 height 15
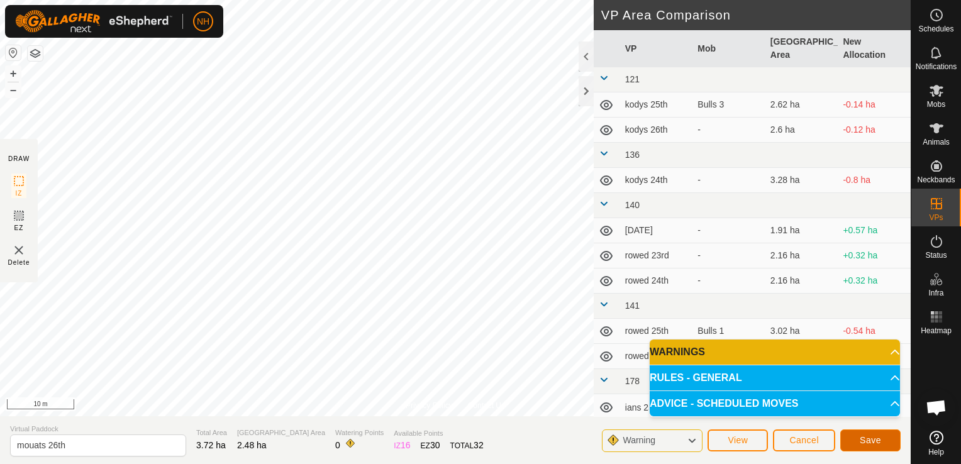
click at [856, 436] on button "Save" at bounding box center [871, 441] width 60 height 22
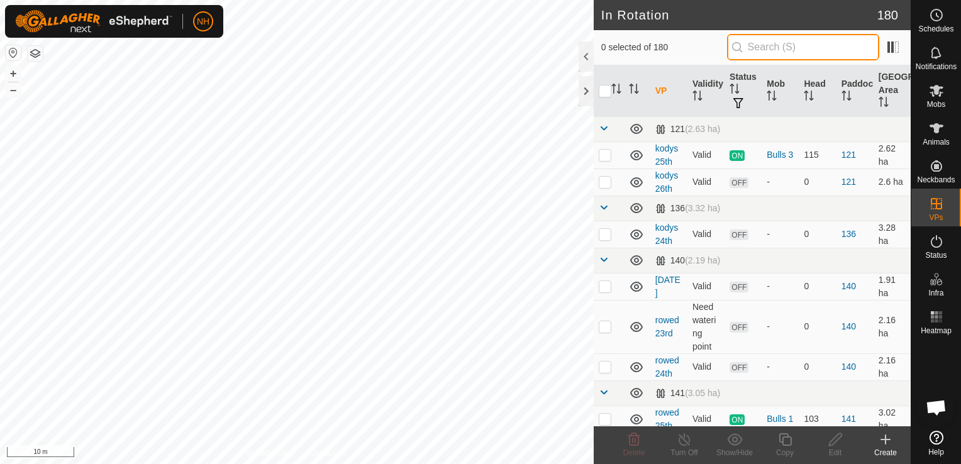
click at [785, 50] on input "text" at bounding box center [803, 47] width 152 height 26
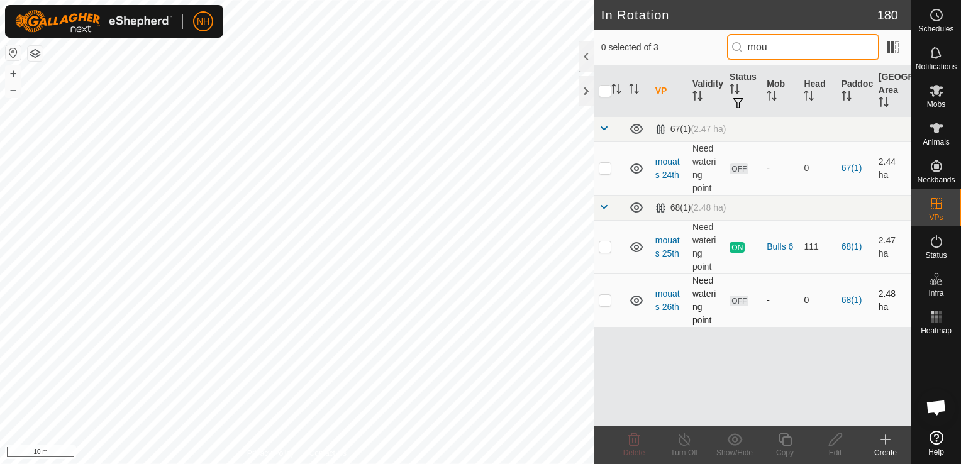
type input "mou"
click at [605, 301] on p-checkbox at bounding box center [605, 300] width 13 height 10
checkbox input "true"
click at [832, 446] on icon at bounding box center [836, 439] width 16 height 15
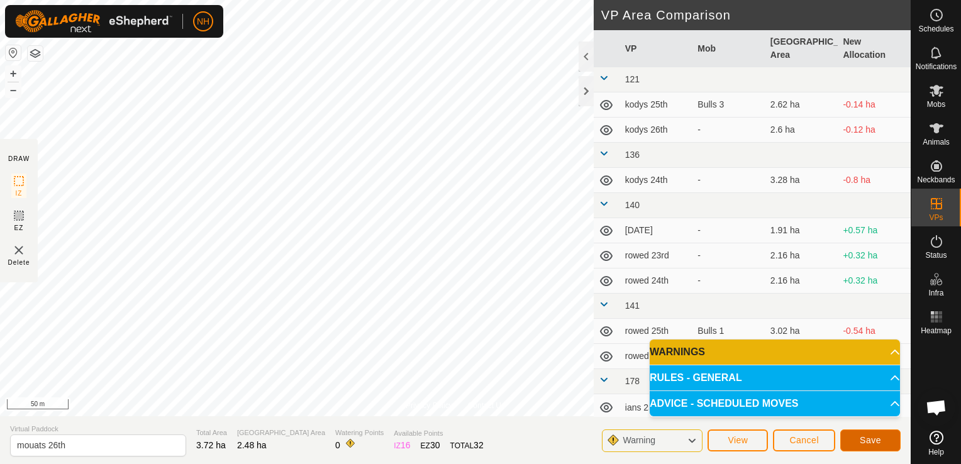
click at [867, 442] on span "Save" at bounding box center [870, 440] width 21 height 10
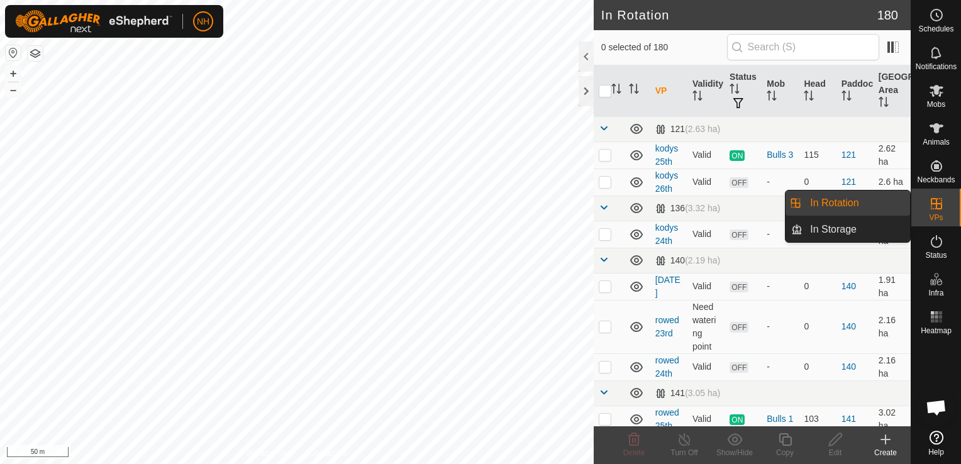
click at [837, 199] on link "In Rotation" at bounding box center [857, 203] width 108 height 25
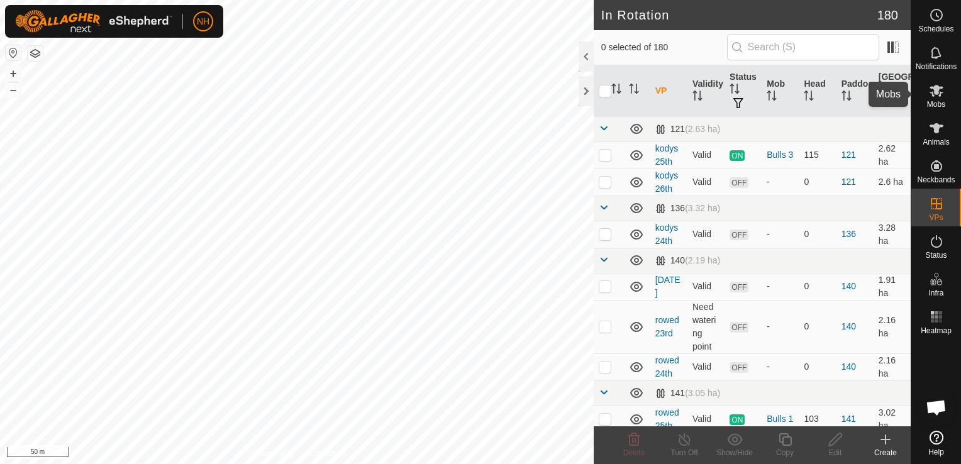
click at [937, 95] on icon at bounding box center [936, 90] width 15 height 15
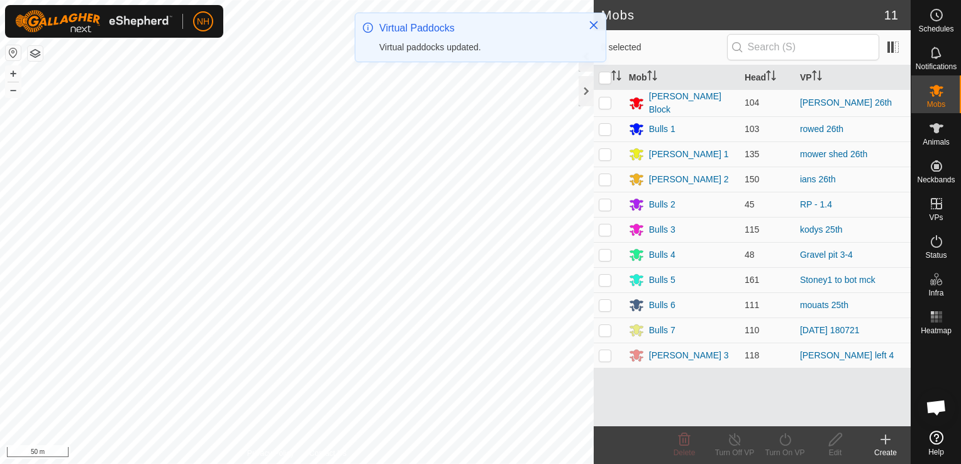
click at [604, 302] on p-checkbox at bounding box center [605, 305] width 13 height 10
checkbox input "true"
click at [788, 438] on icon at bounding box center [786, 439] width 16 height 15
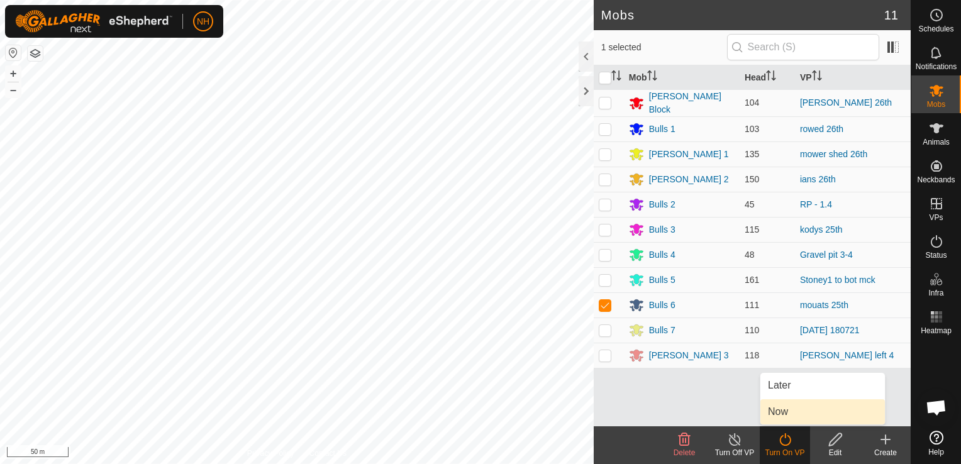
click at [790, 411] on link "Now" at bounding box center [823, 411] width 125 height 25
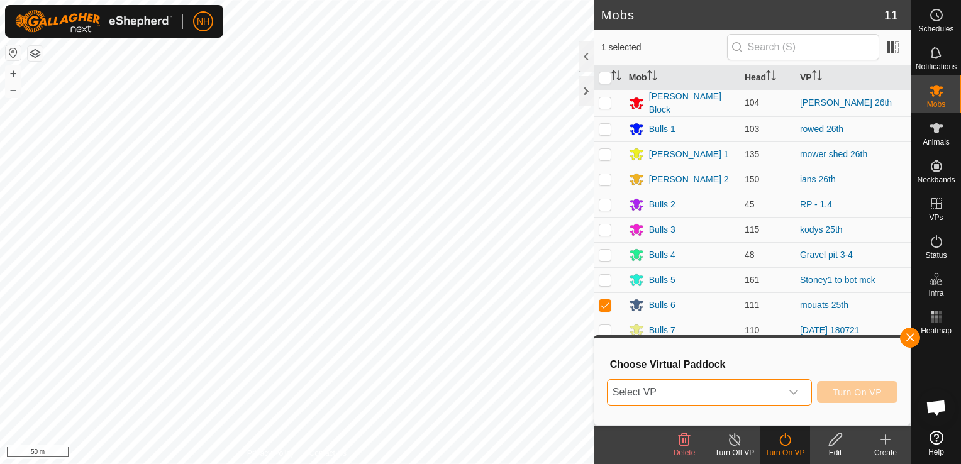
click at [750, 395] on span "Select VP" at bounding box center [695, 392] width 174 height 25
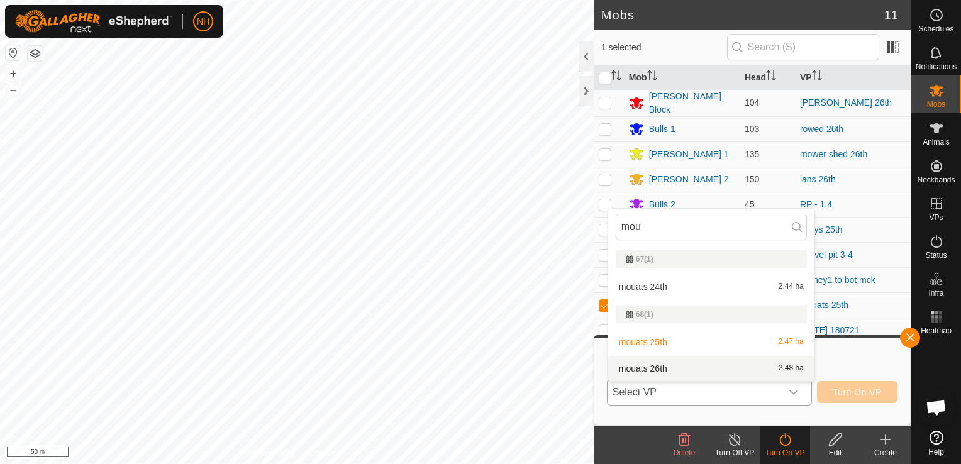
type input "mou"
click at [657, 369] on li "mouats 26th 2.48 ha" at bounding box center [711, 368] width 206 height 25
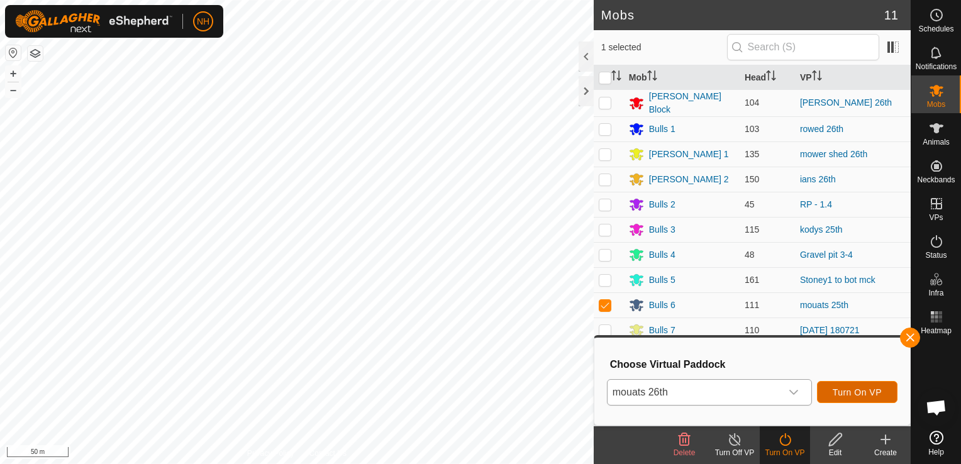
click at [845, 392] on span "Turn On VP" at bounding box center [857, 393] width 49 height 10
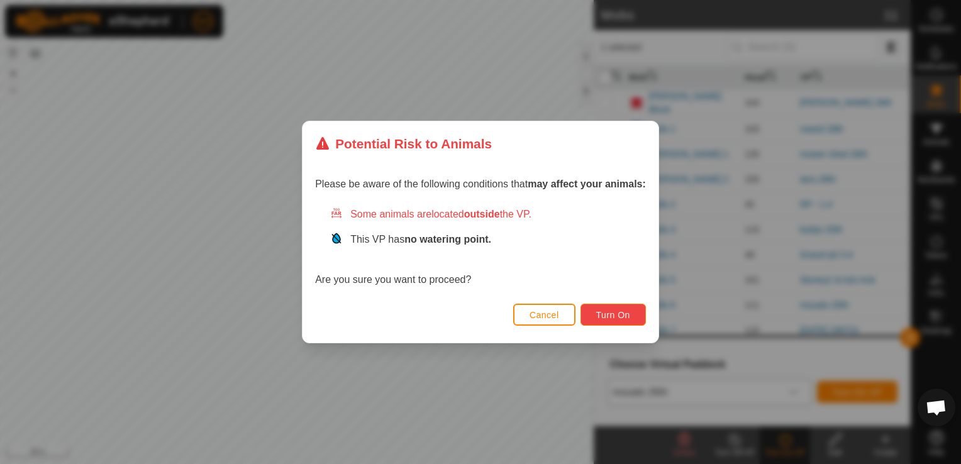
click at [604, 318] on span "Turn On" at bounding box center [613, 315] width 34 height 10
